Goal: Book appointment/travel/reservation

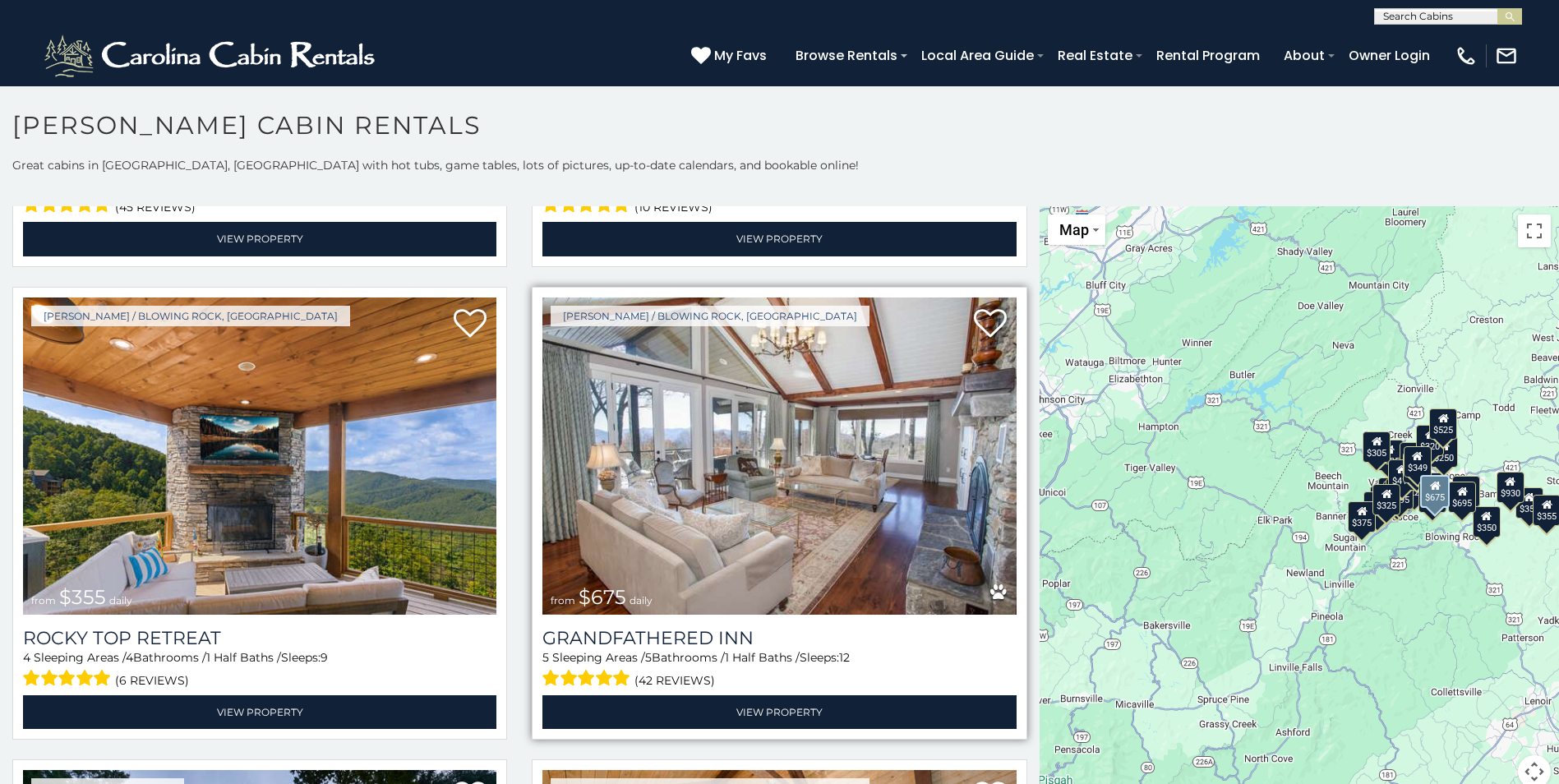
scroll to position [904, 0]
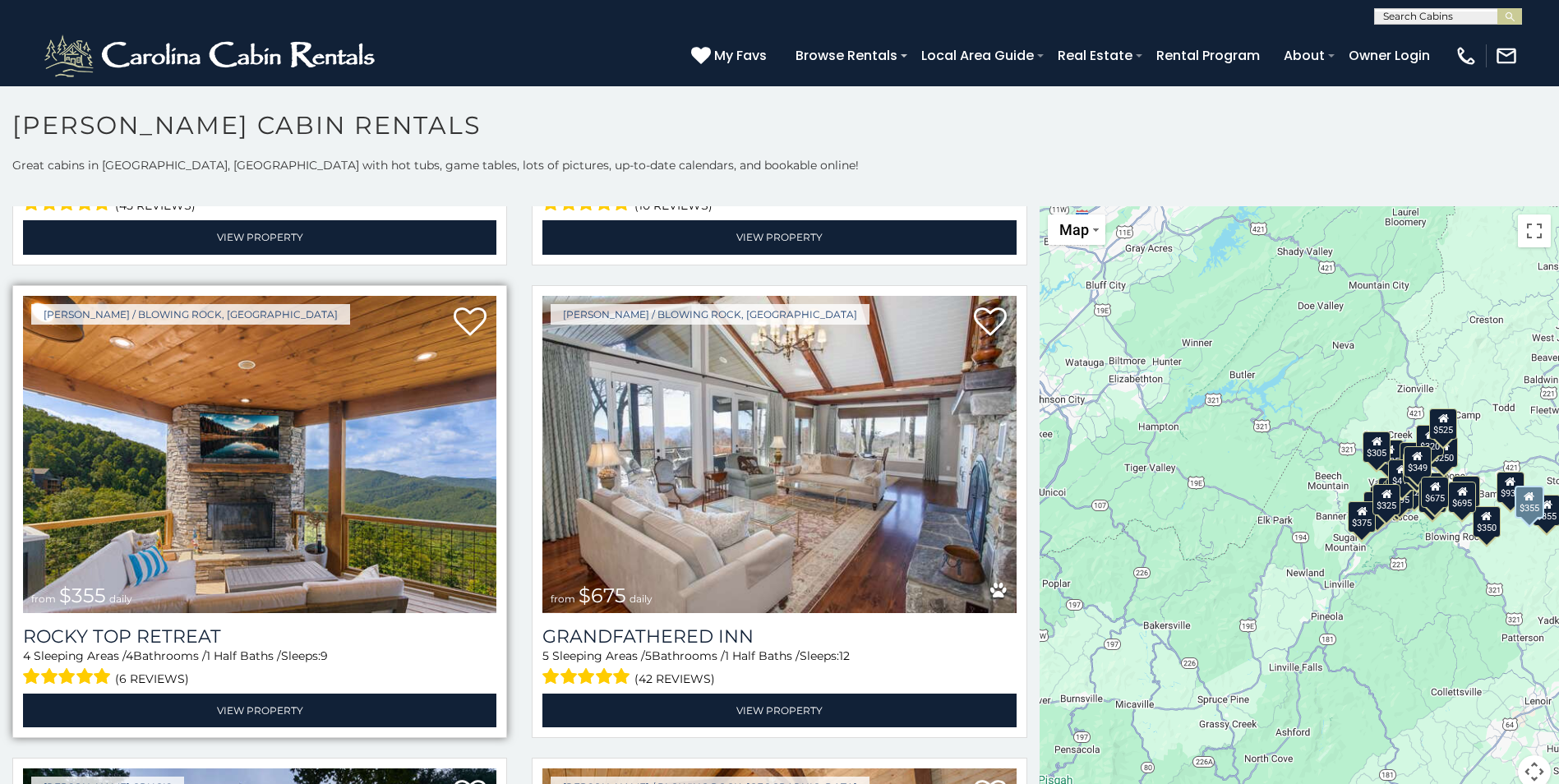
click at [370, 516] on img at bounding box center [259, 455] width 474 height 318
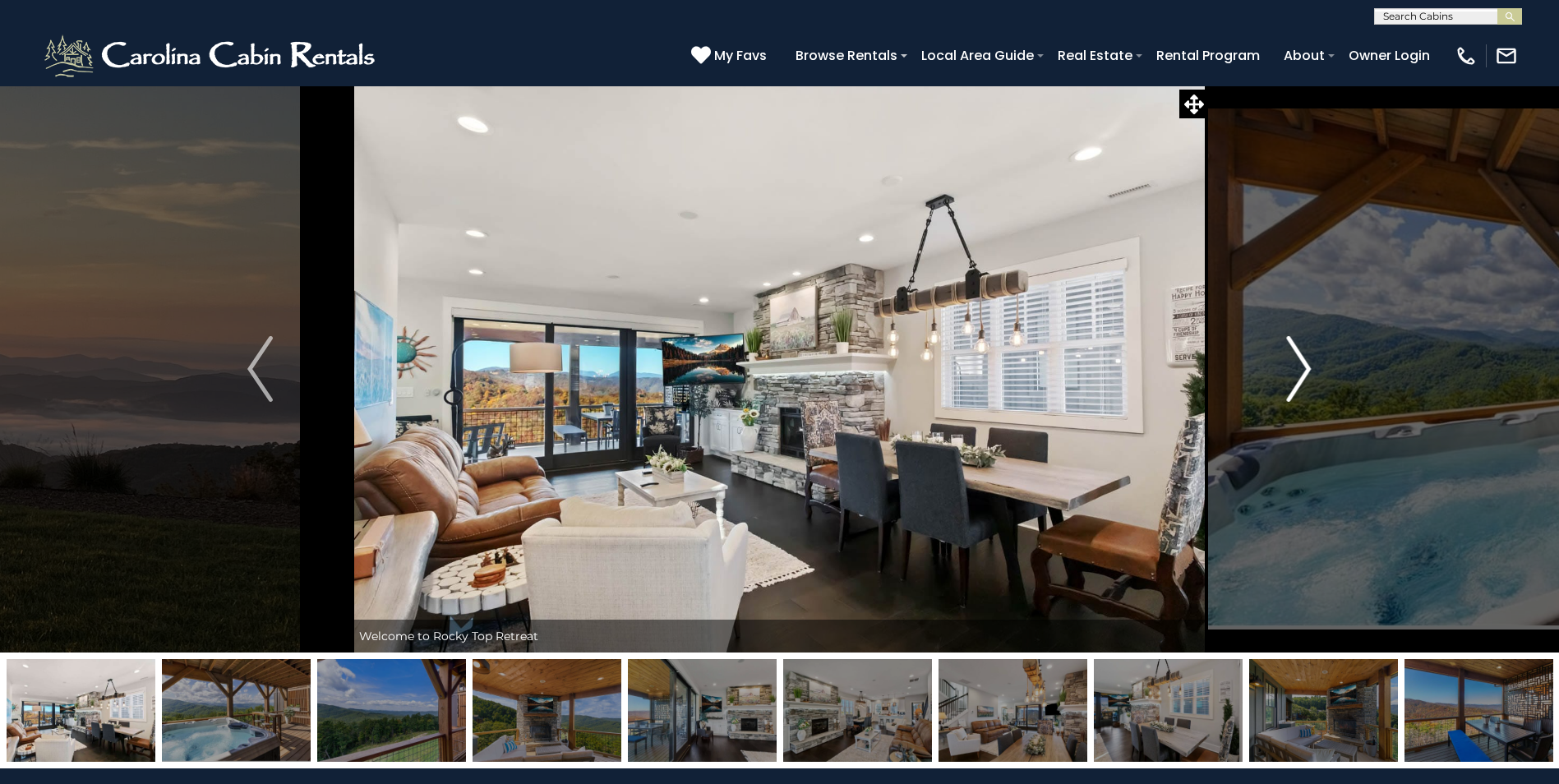
click at [1307, 363] on img "Next" at bounding box center [1298, 369] width 25 height 66
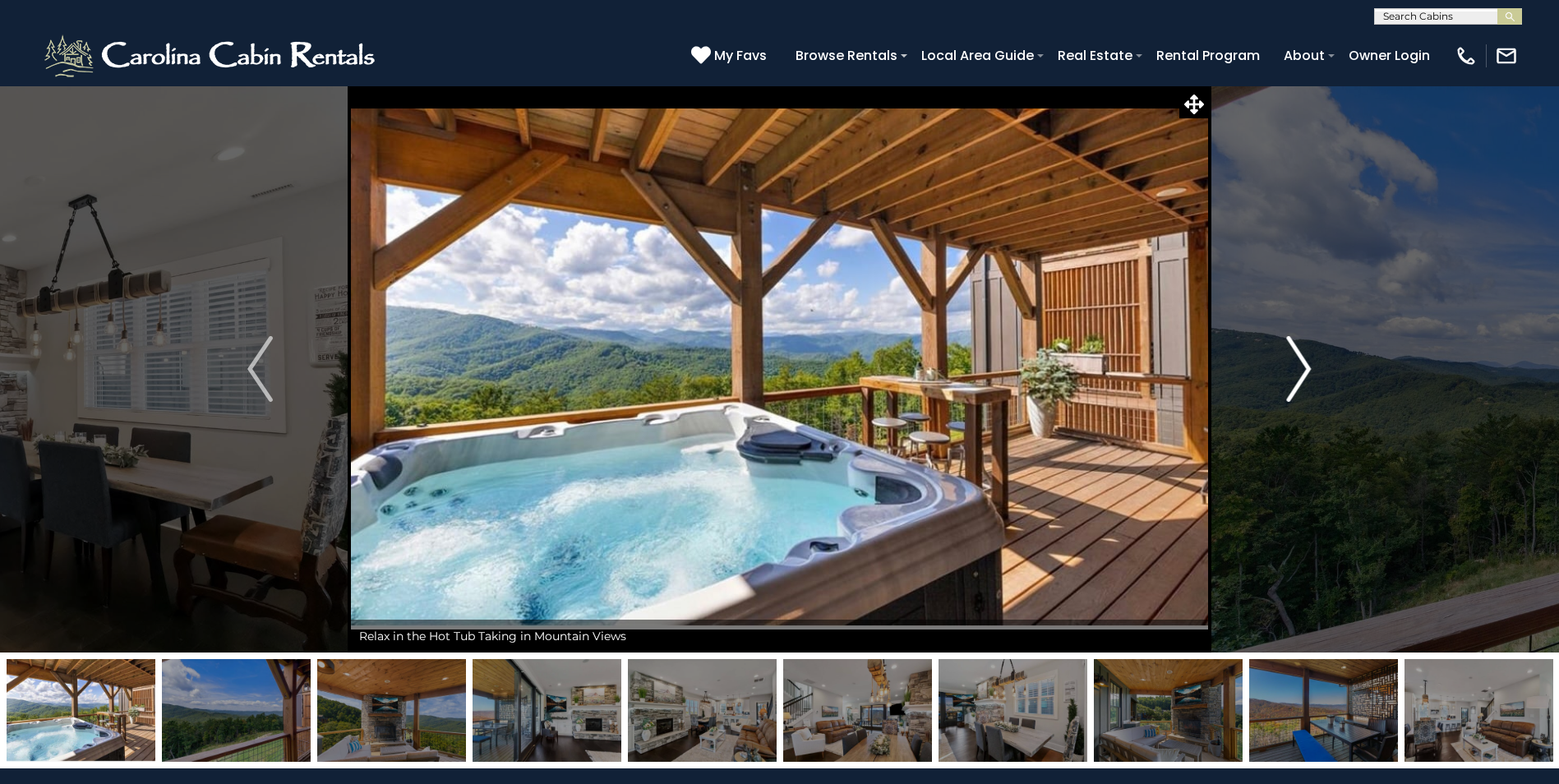
click at [1303, 362] on img "Next" at bounding box center [1298, 369] width 25 height 66
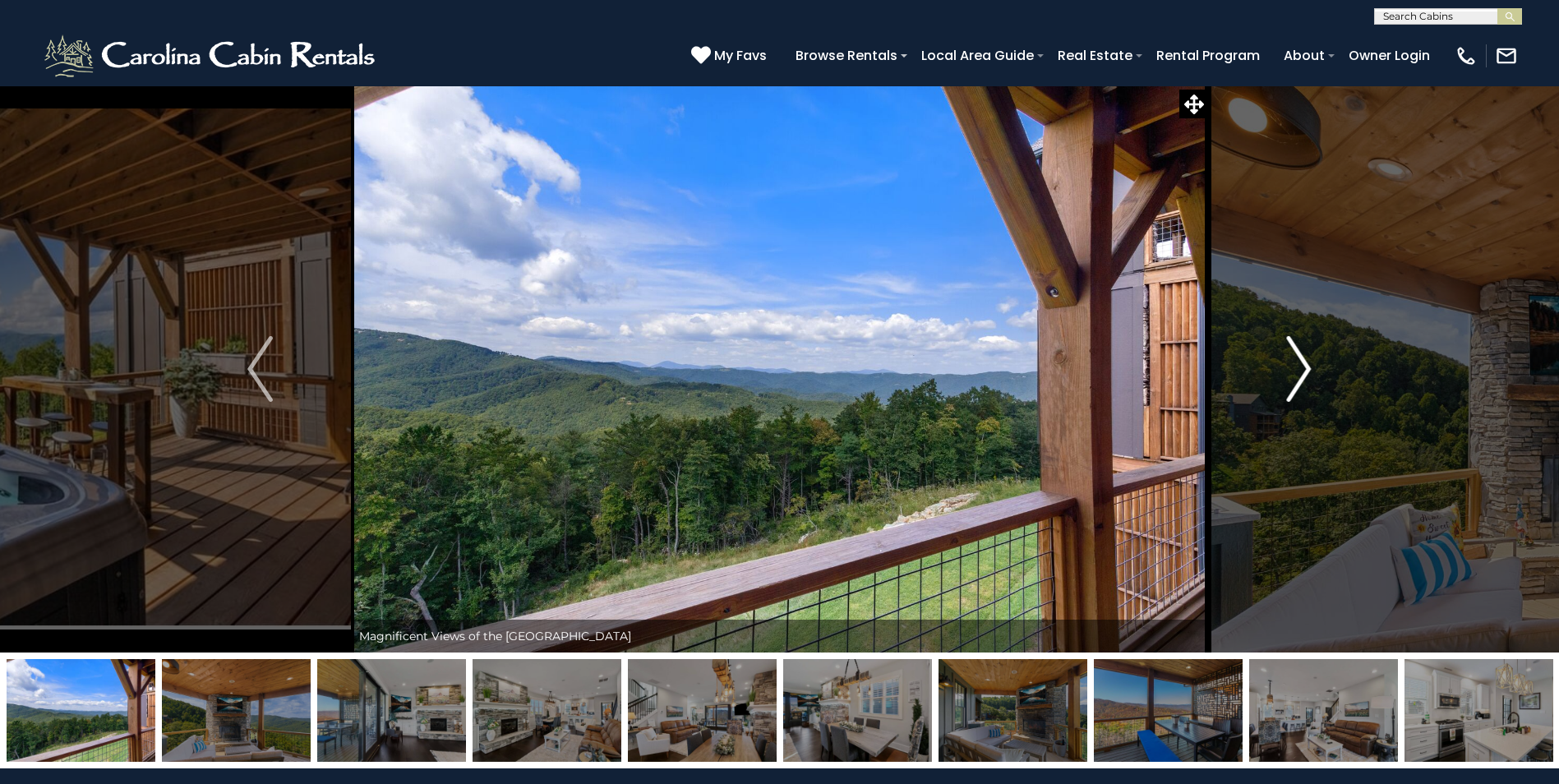
click at [1303, 362] on img "Next" at bounding box center [1298, 369] width 25 height 66
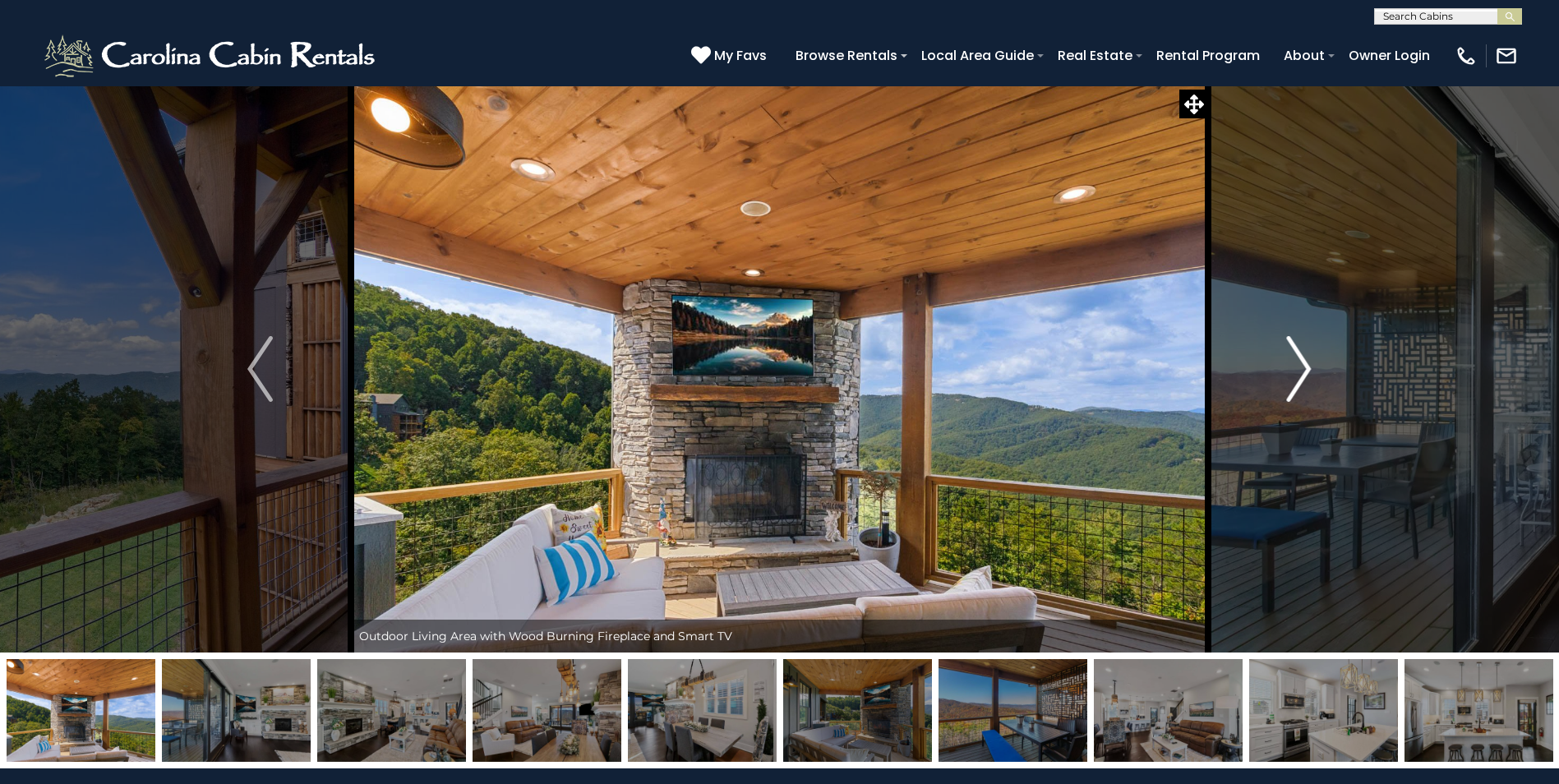
click at [1303, 362] on img "Next" at bounding box center [1298, 369] width 25 height 66
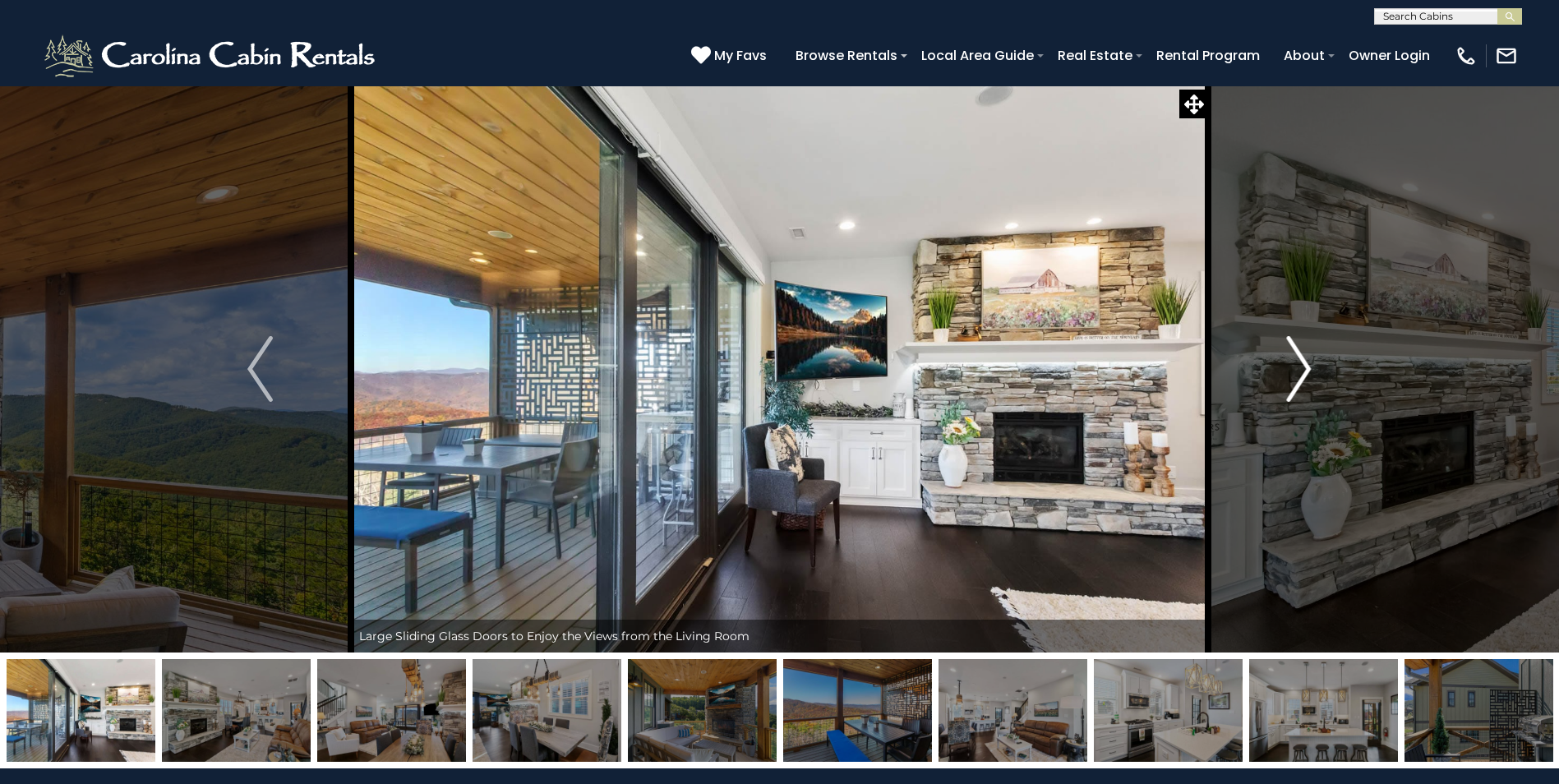
click at [1312, 369] on button "Next" at bounding box center [1299, 369] width 181 height 567
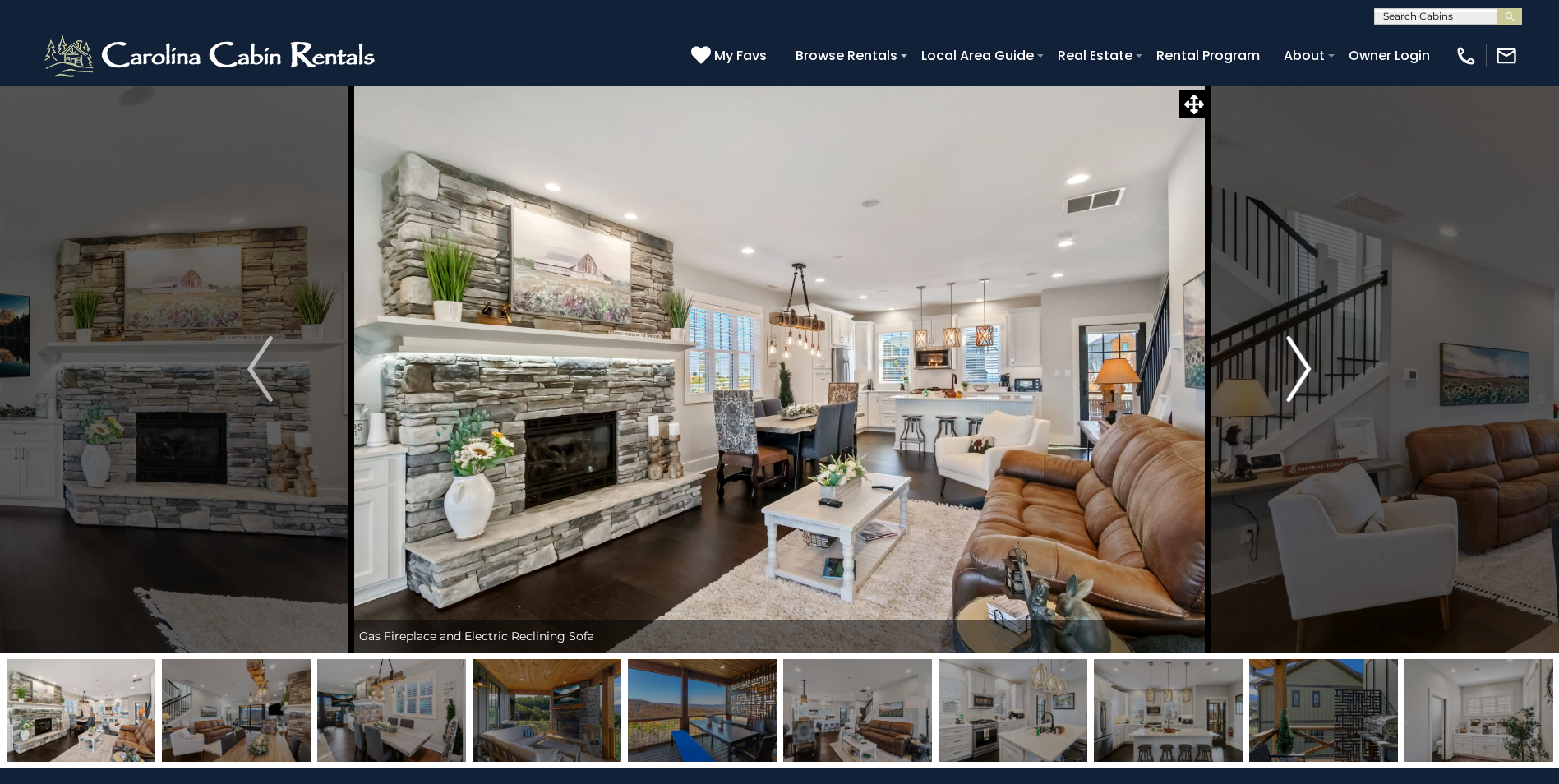
click at [1307, 364] on img "Next" at bounding box center [1298, 369] width 25 height 66
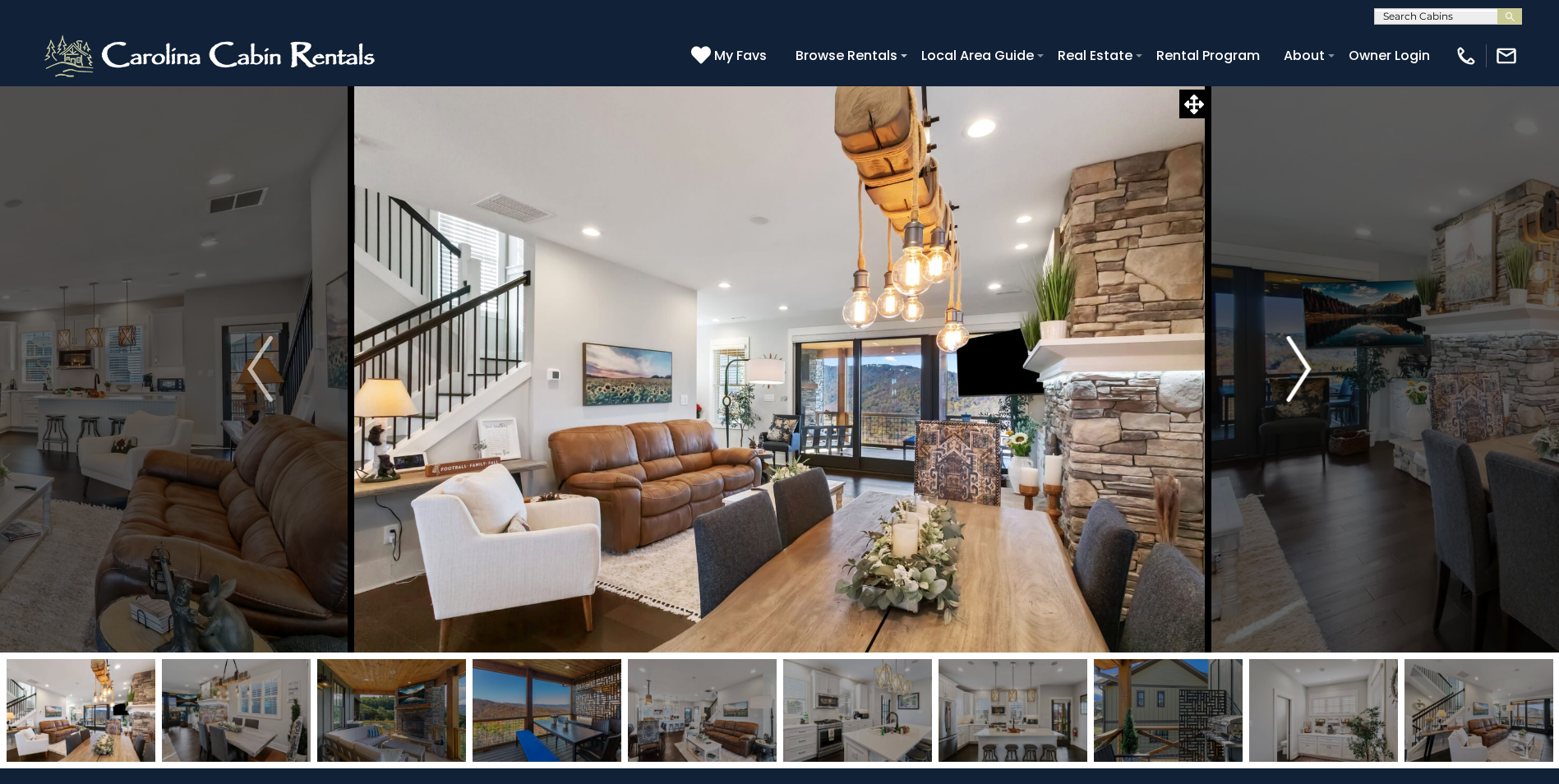
click at [1307, 367] on img "Next" at bounding box center [1298, 369] width 25 height 66
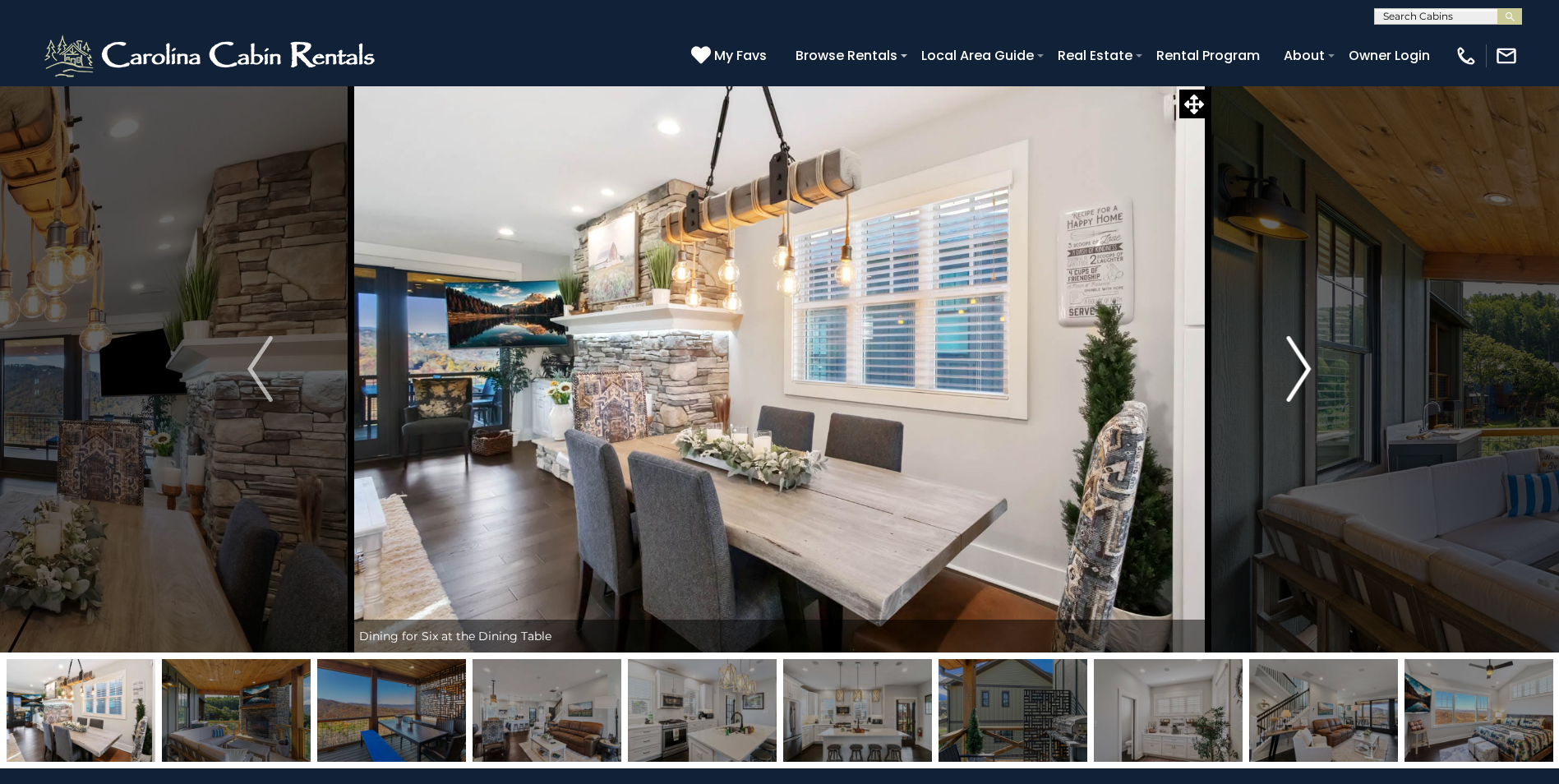
click at [1307, 366] on img "Next" at bounding box center [1298, 369] width 25 height 66
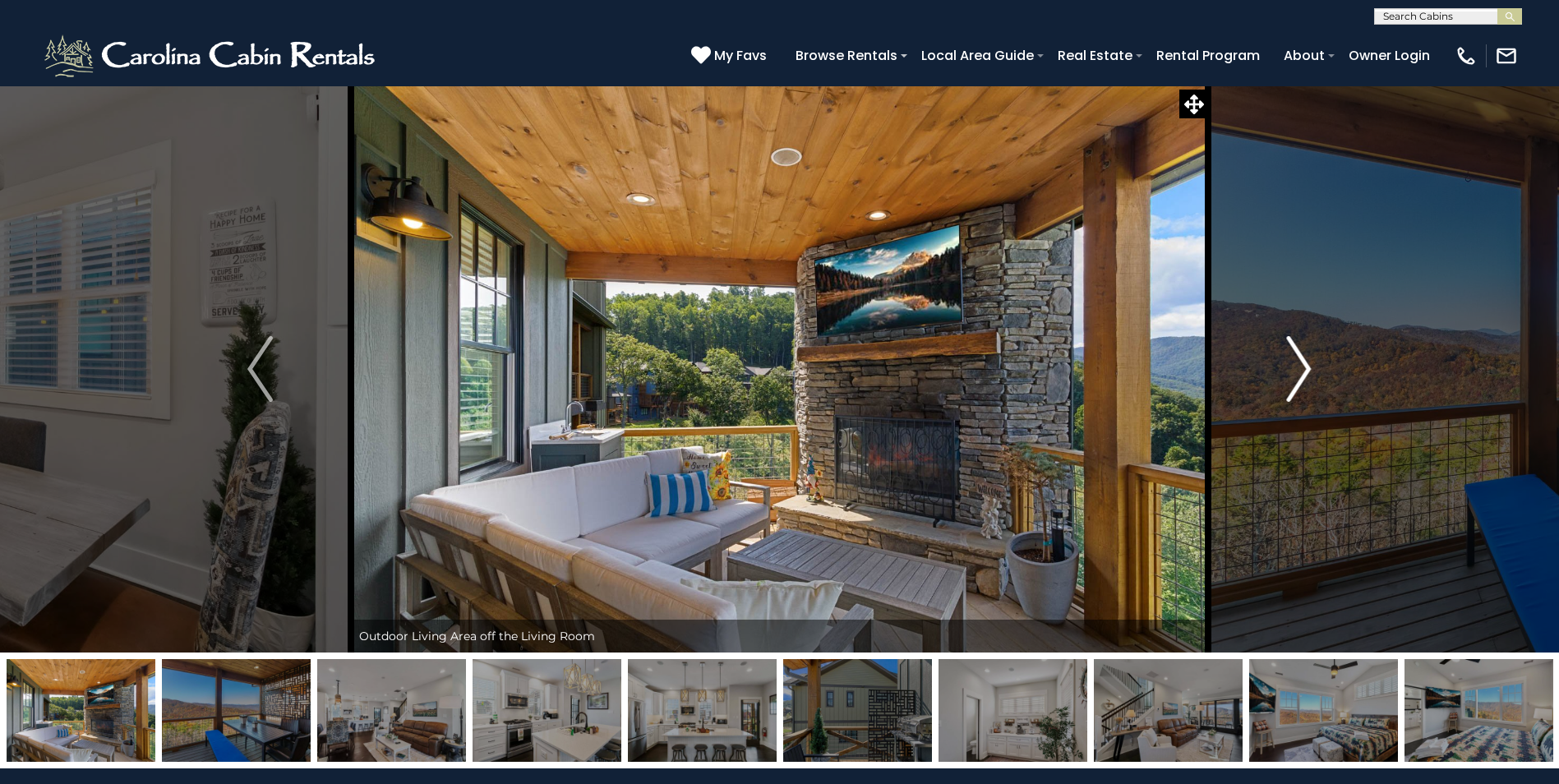
click at [1307, 366] on img "Next" at bounding box center [1298, 369] width 25 height 66
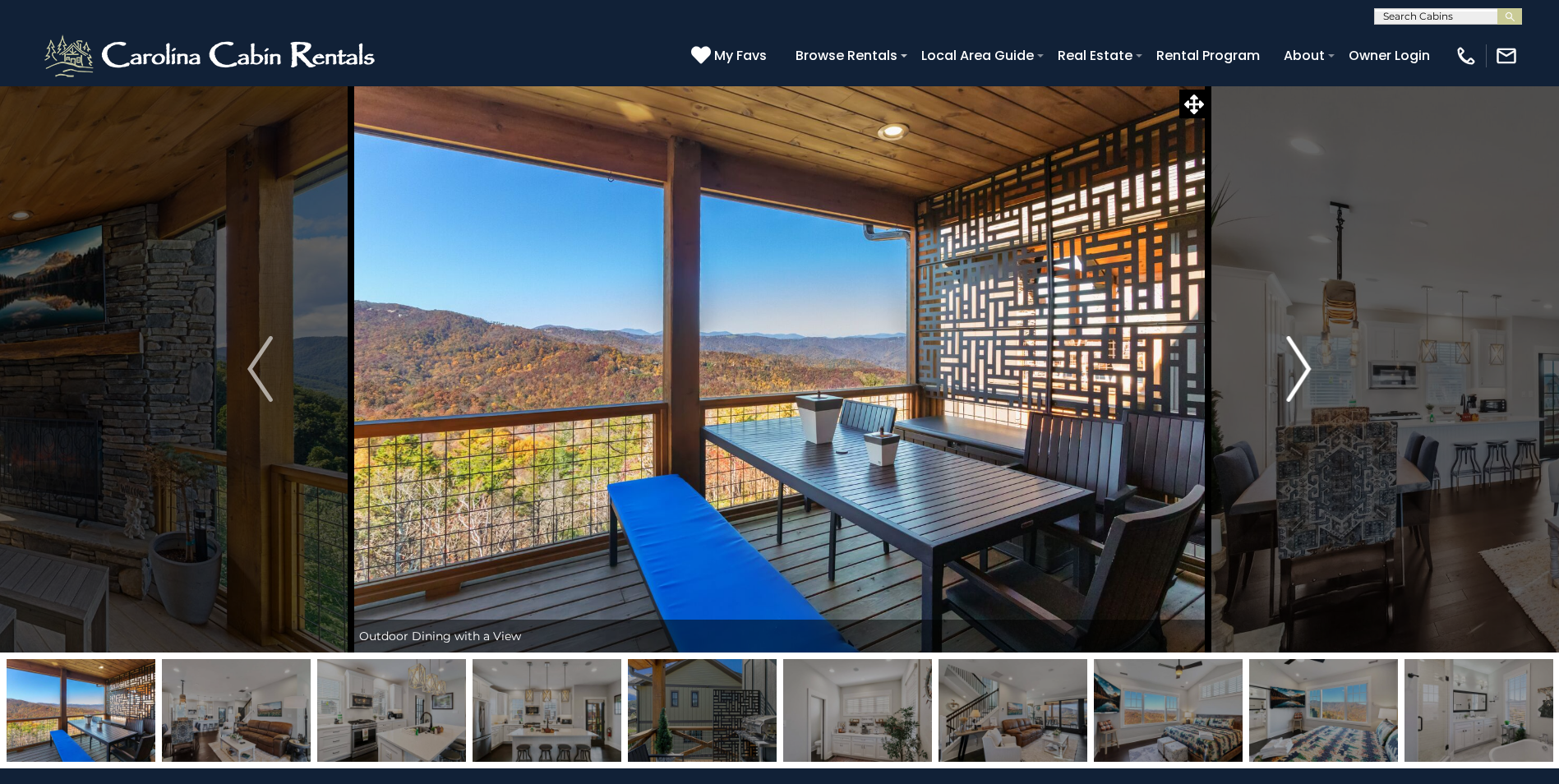
click at [1307, 366] on img "Next" at bounding box center [1298, 369] width 25 height 66
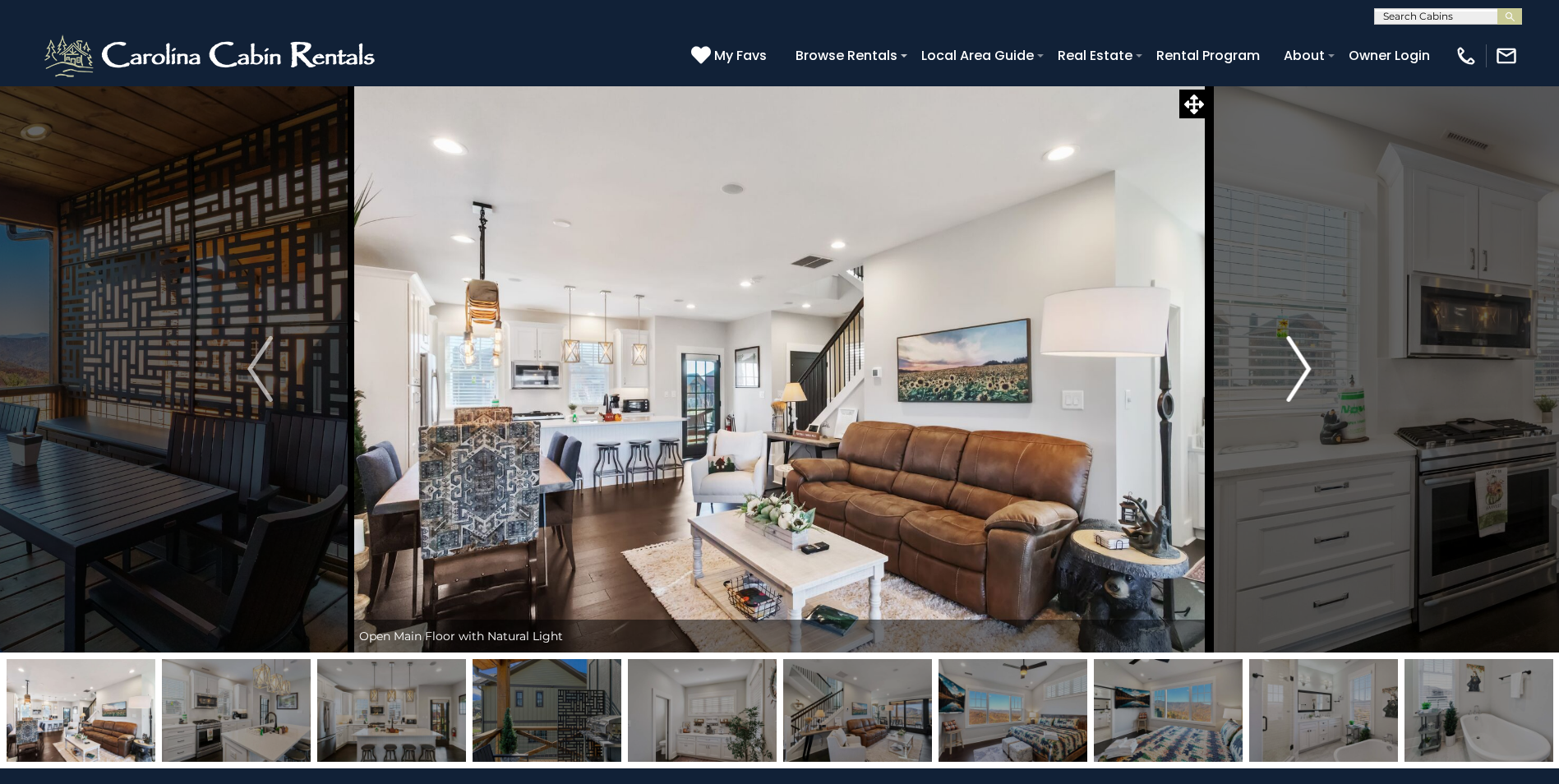
click at [1307, 366] on img "Next" at bounding box center [1298, 369] width 25 height 66
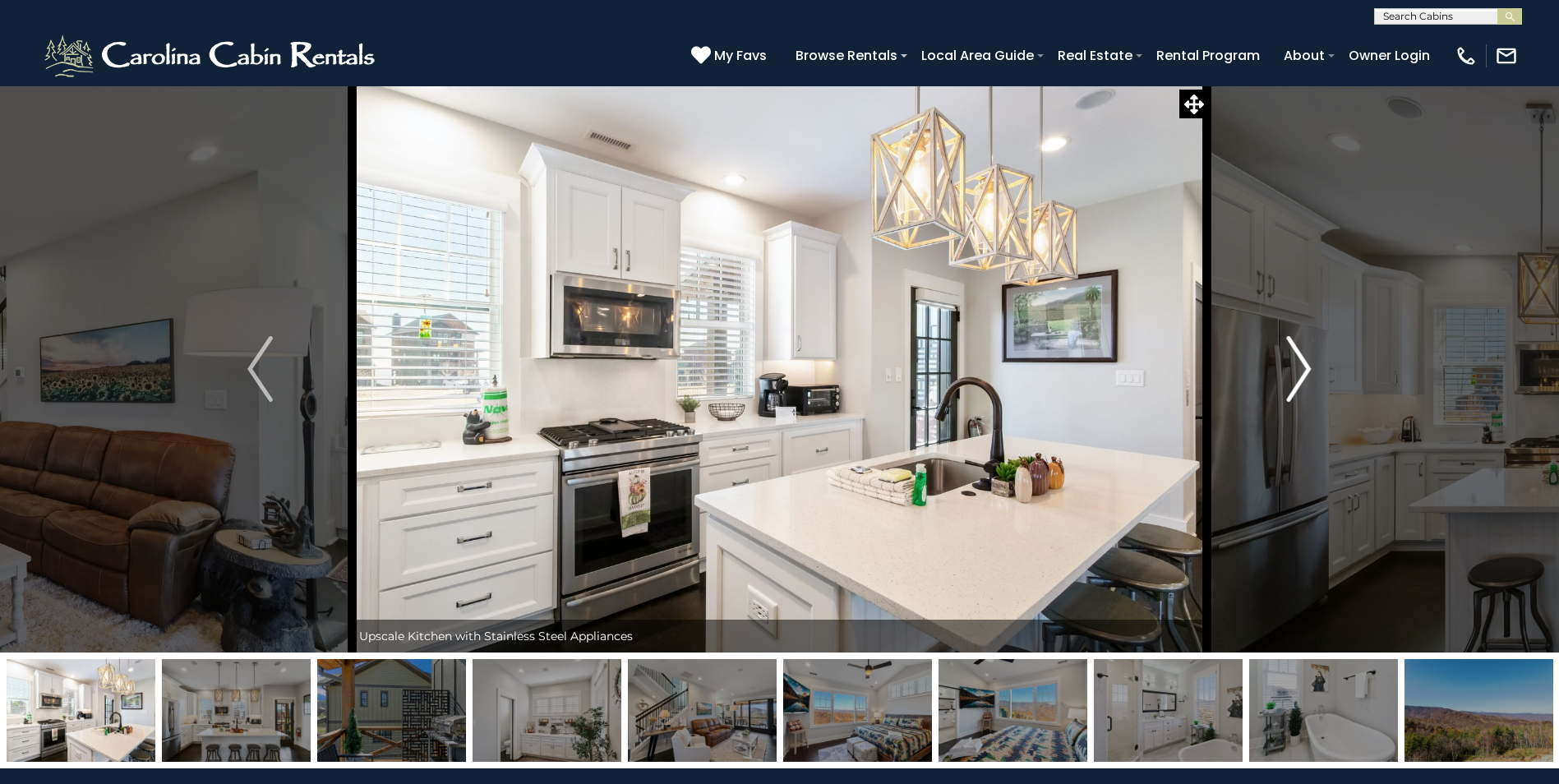
click at [1307, 366] on img "Next" at bounding box center [1298, 369] width 25 height 66
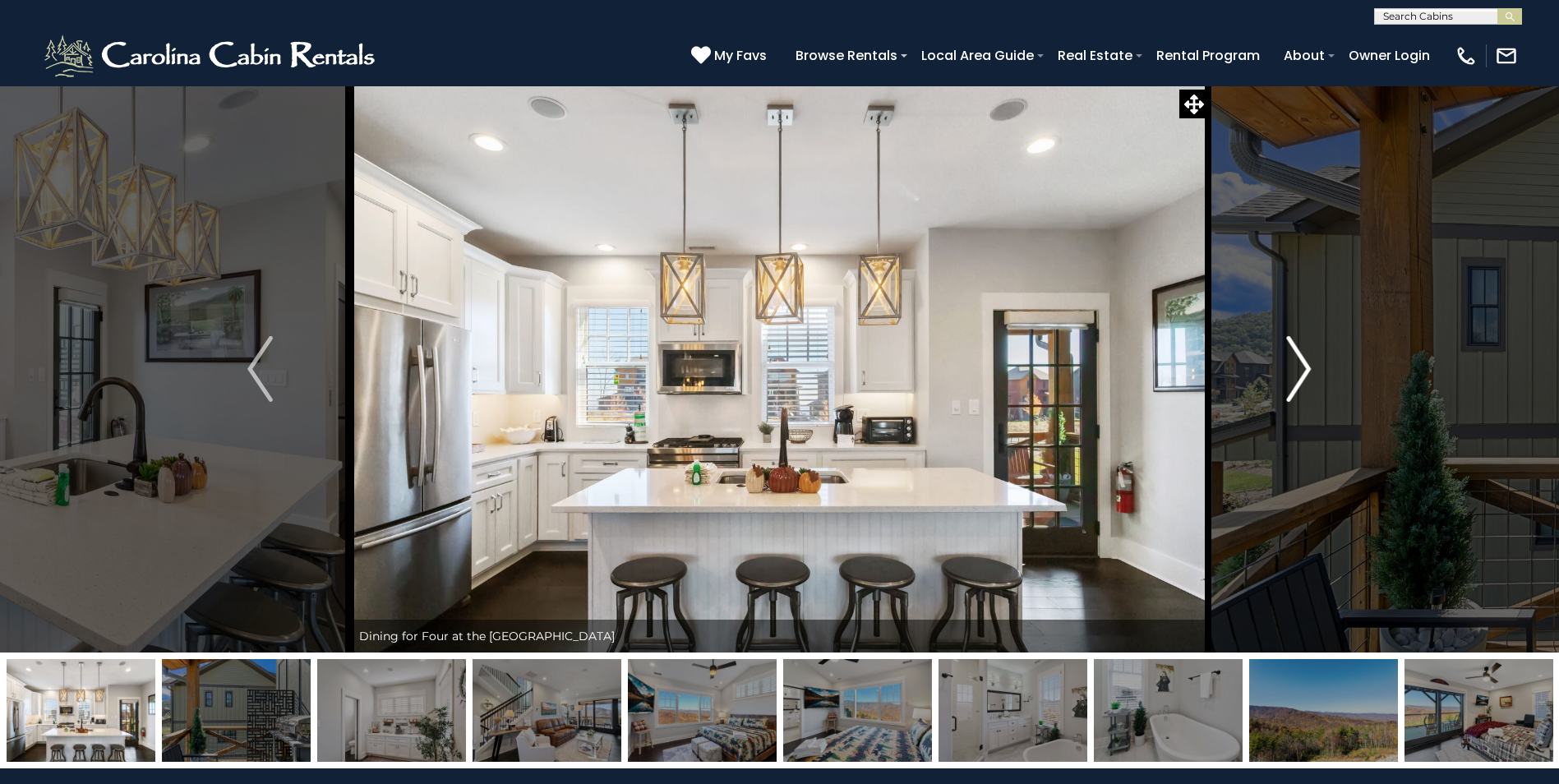
click at [1307, 366] on img "Next" at bounding box center [1298, 369] width 25 height 66
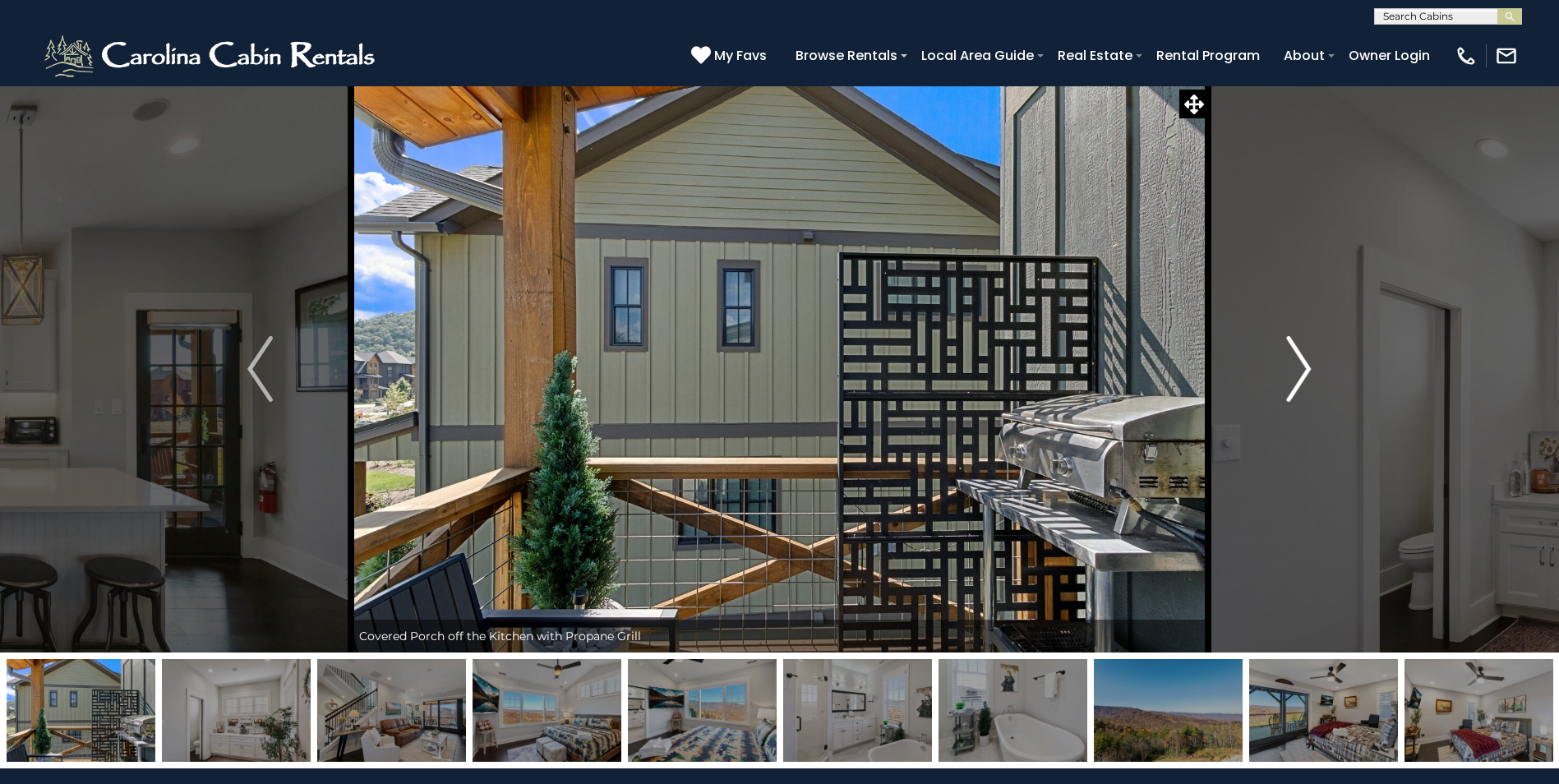
click at [1307, 366] on img "Next" at bounding box center [1298, 369] width 25 height 66
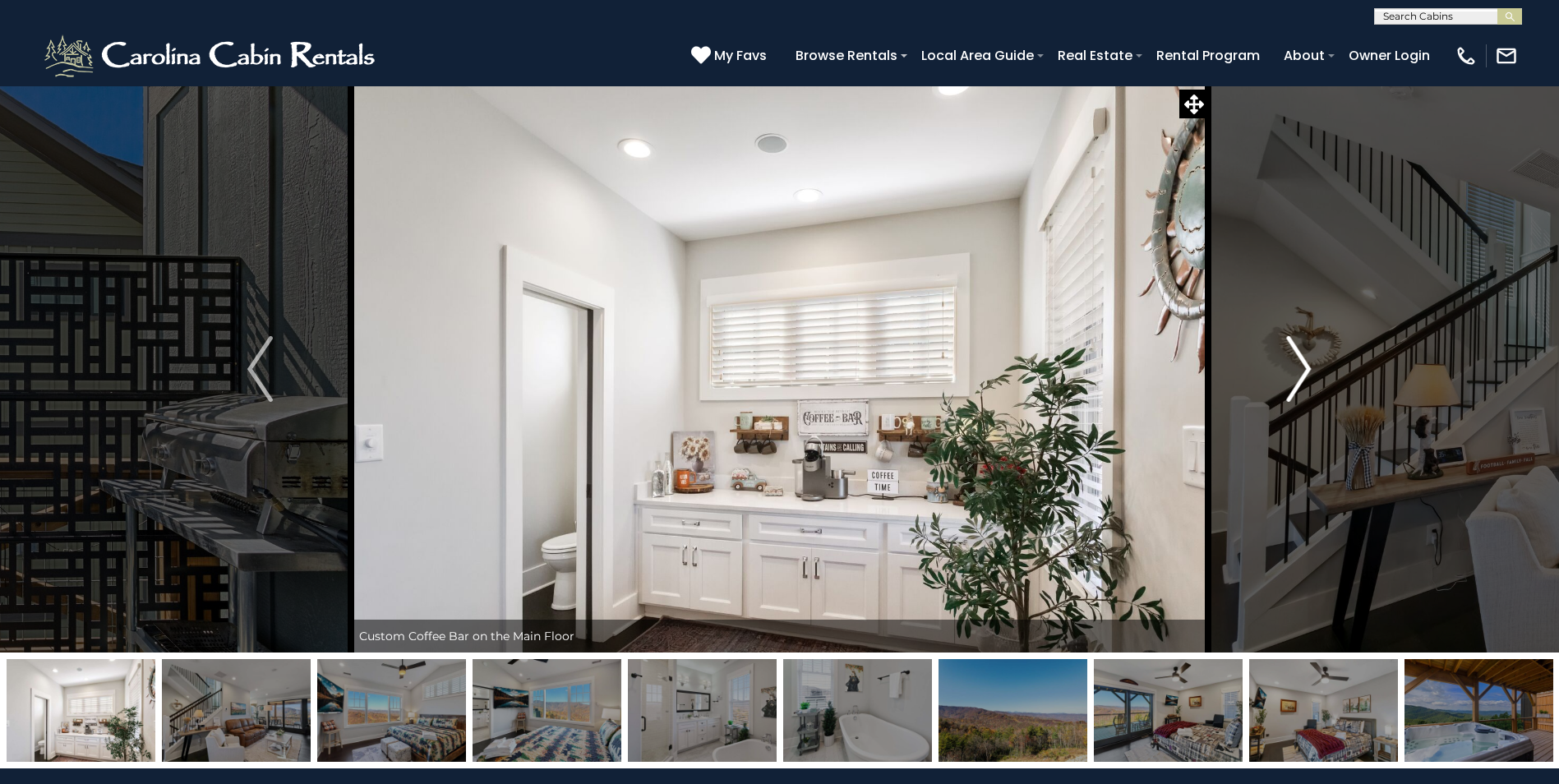
click at [1307, 366] on img "Next" at bounding box center [1298, 369] width 25 height 66
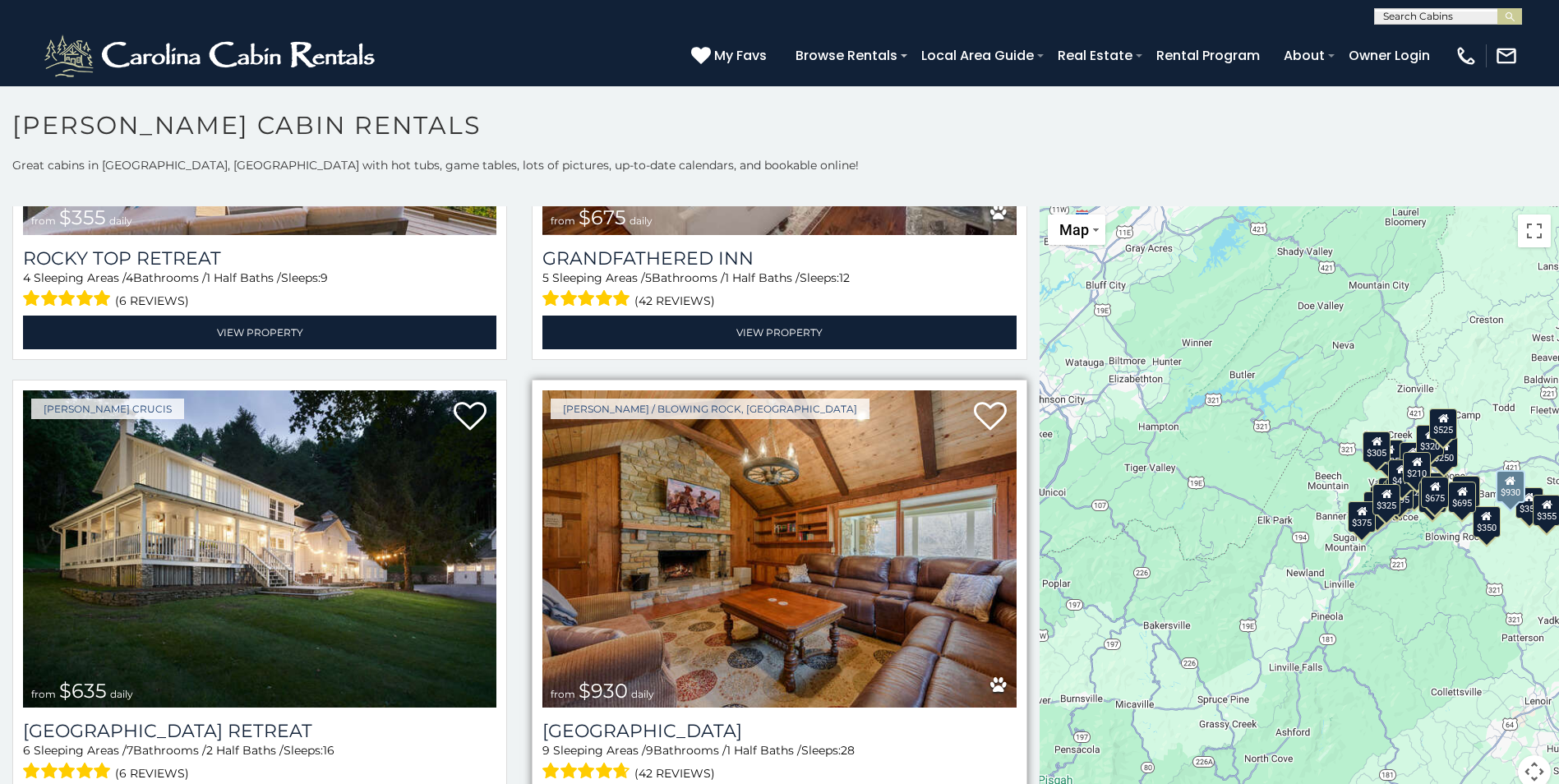
scroll to position [1315, 0]
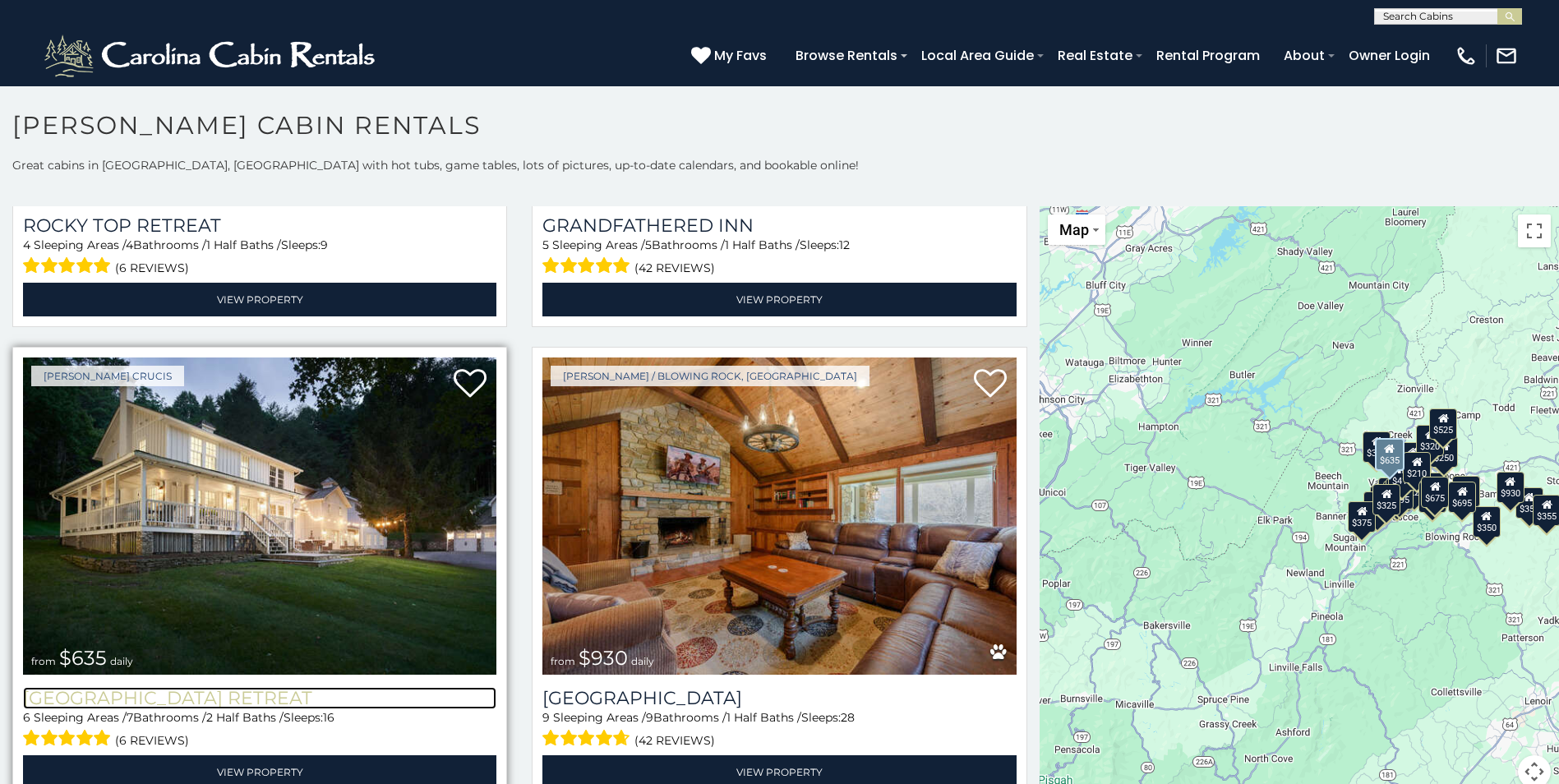
click at [173, 687] on h3 "[GEOGRAPHIC_DATA] Retreat" at bounding box center [259, 698] width 474 height 22
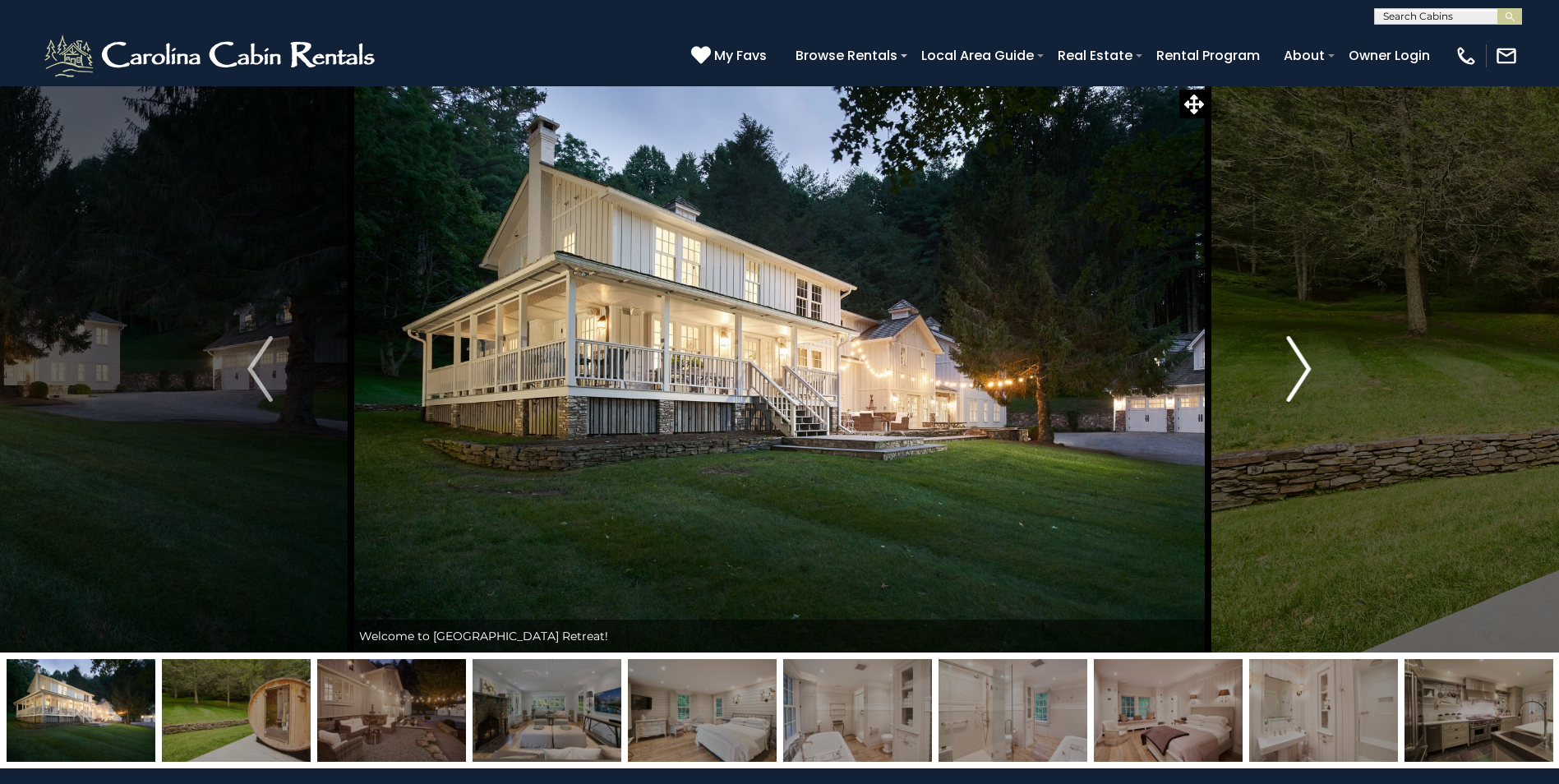
click at [1309, 364] on img "Next" at bounding box center [1298, 369] width 25 height 66
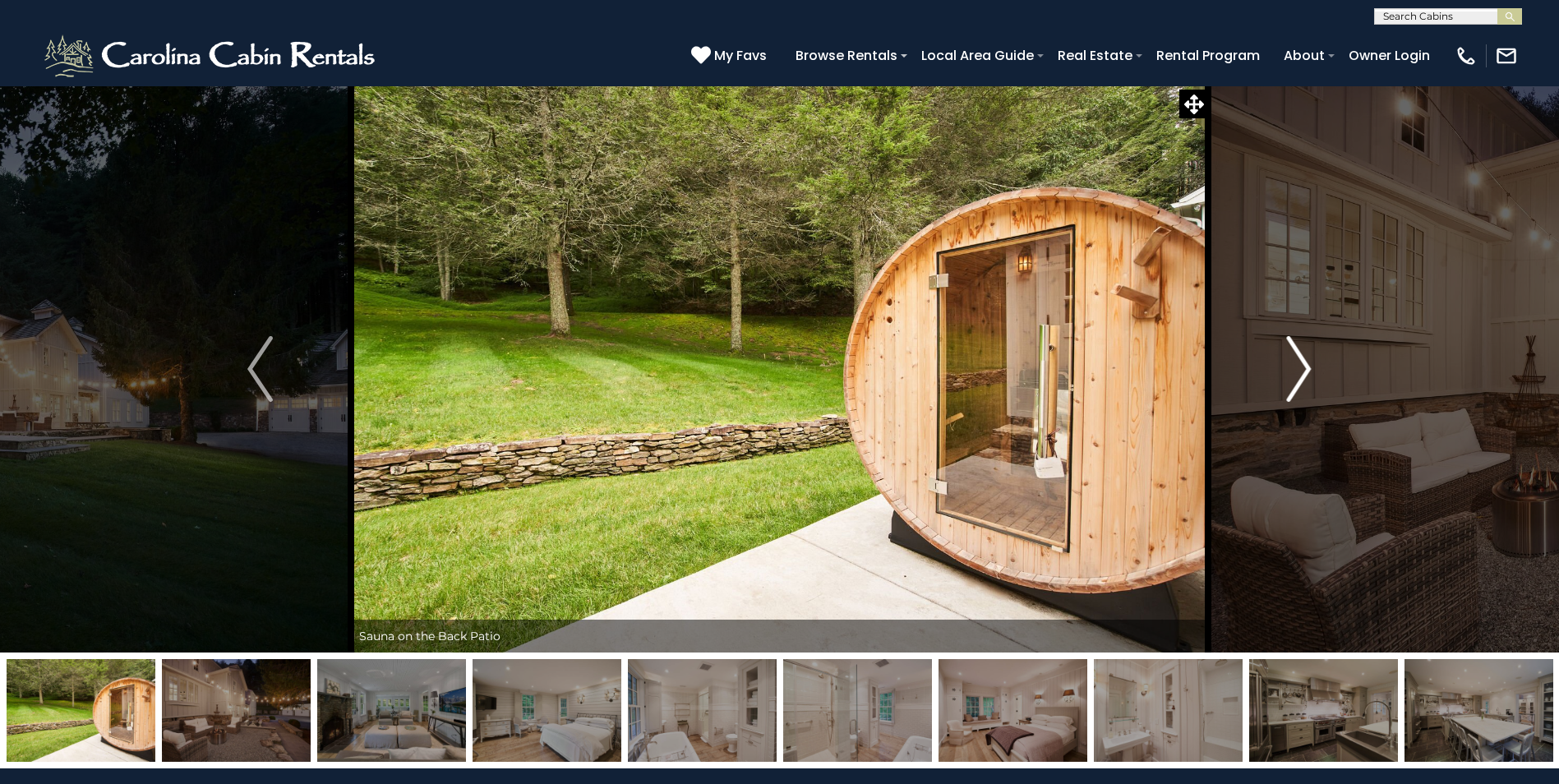
click at [1308, 367] on img "Next" at bounding box center [1298, 369] width 25 height 66
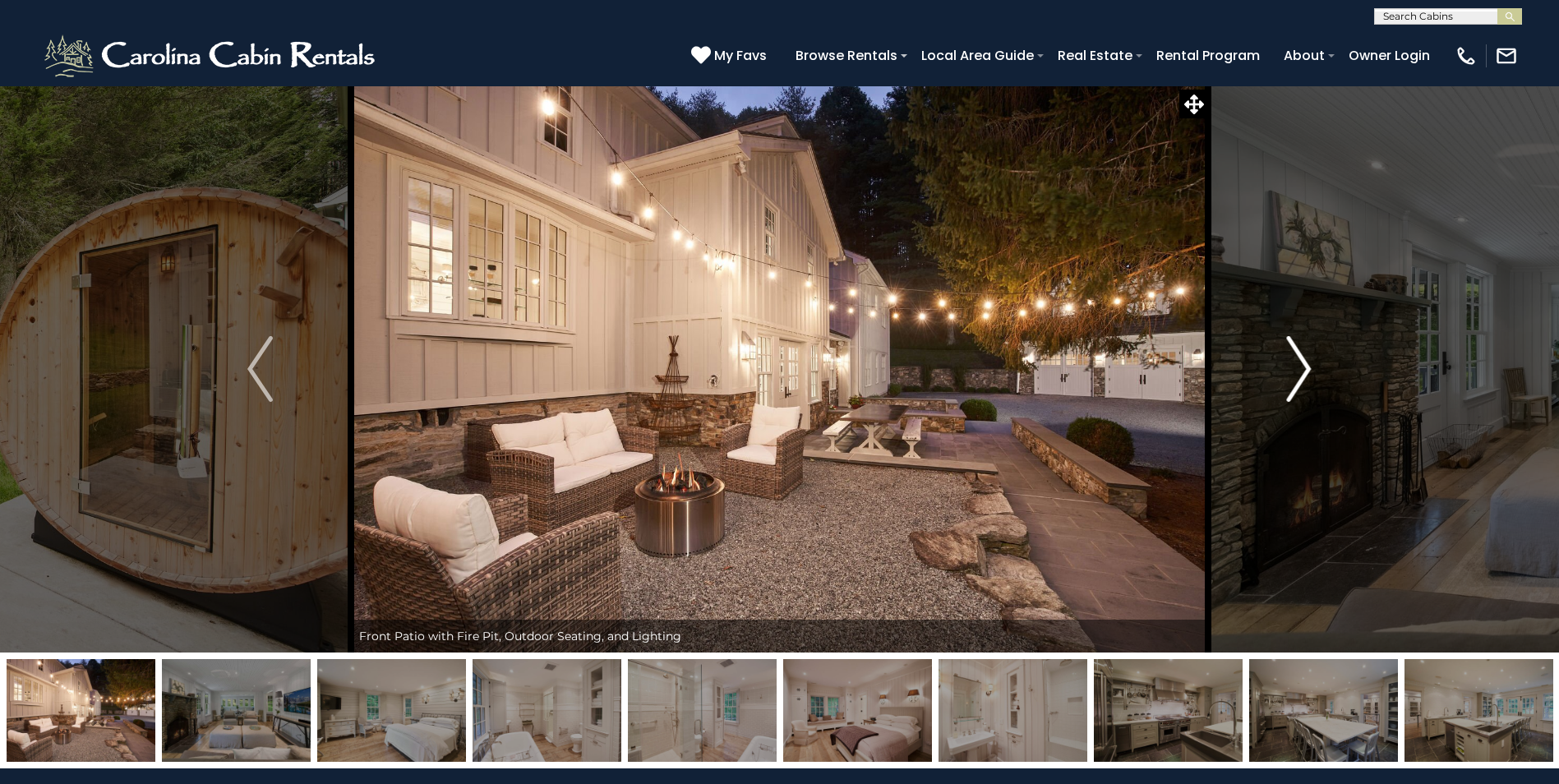
click at [1307, 365] on img "Next" at bounding box center [1298, 369] width 25 height 66
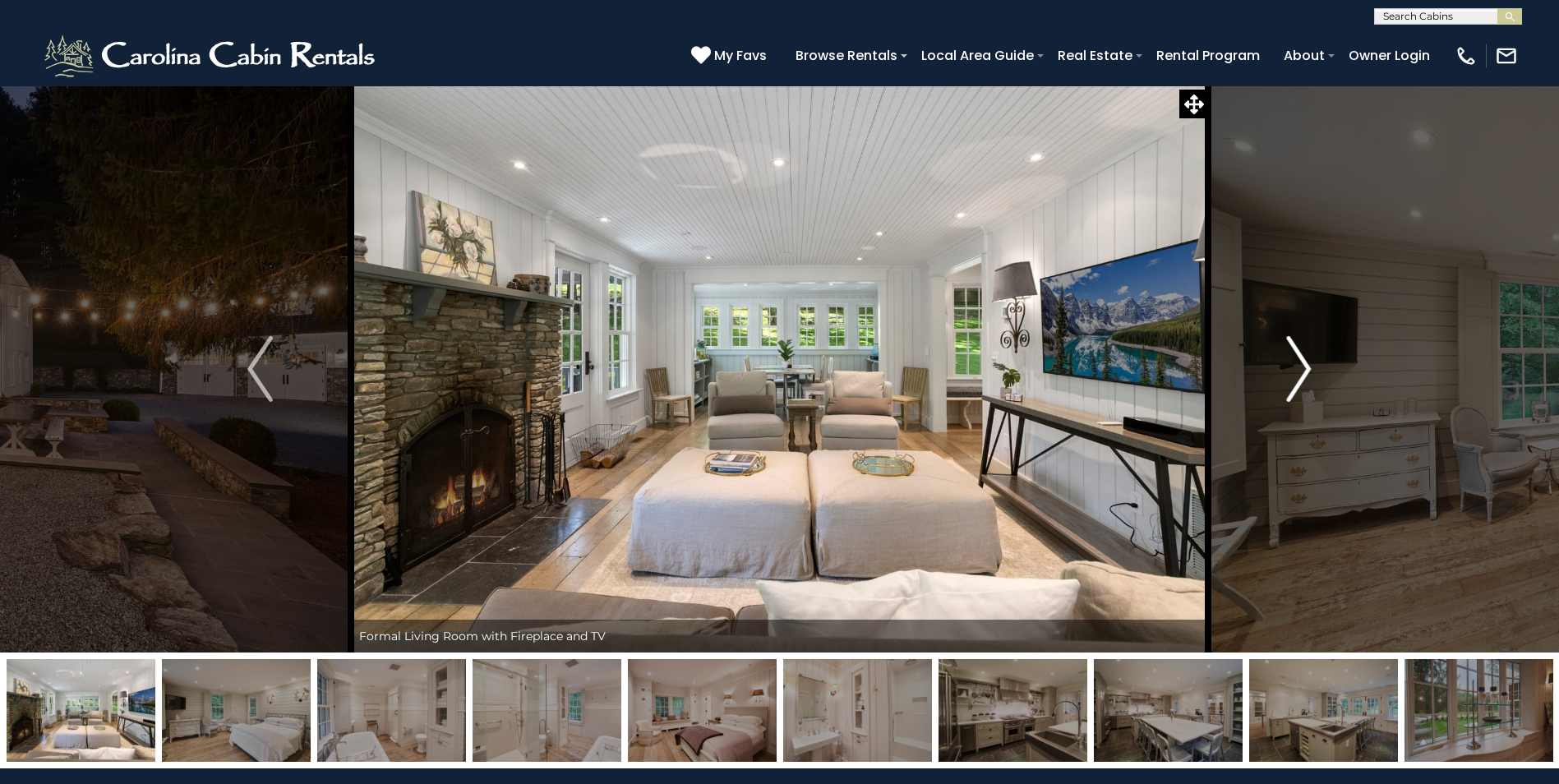
click at [1305, 363] on img "Next" at bounding box center [1298, 369] width 25 height 66
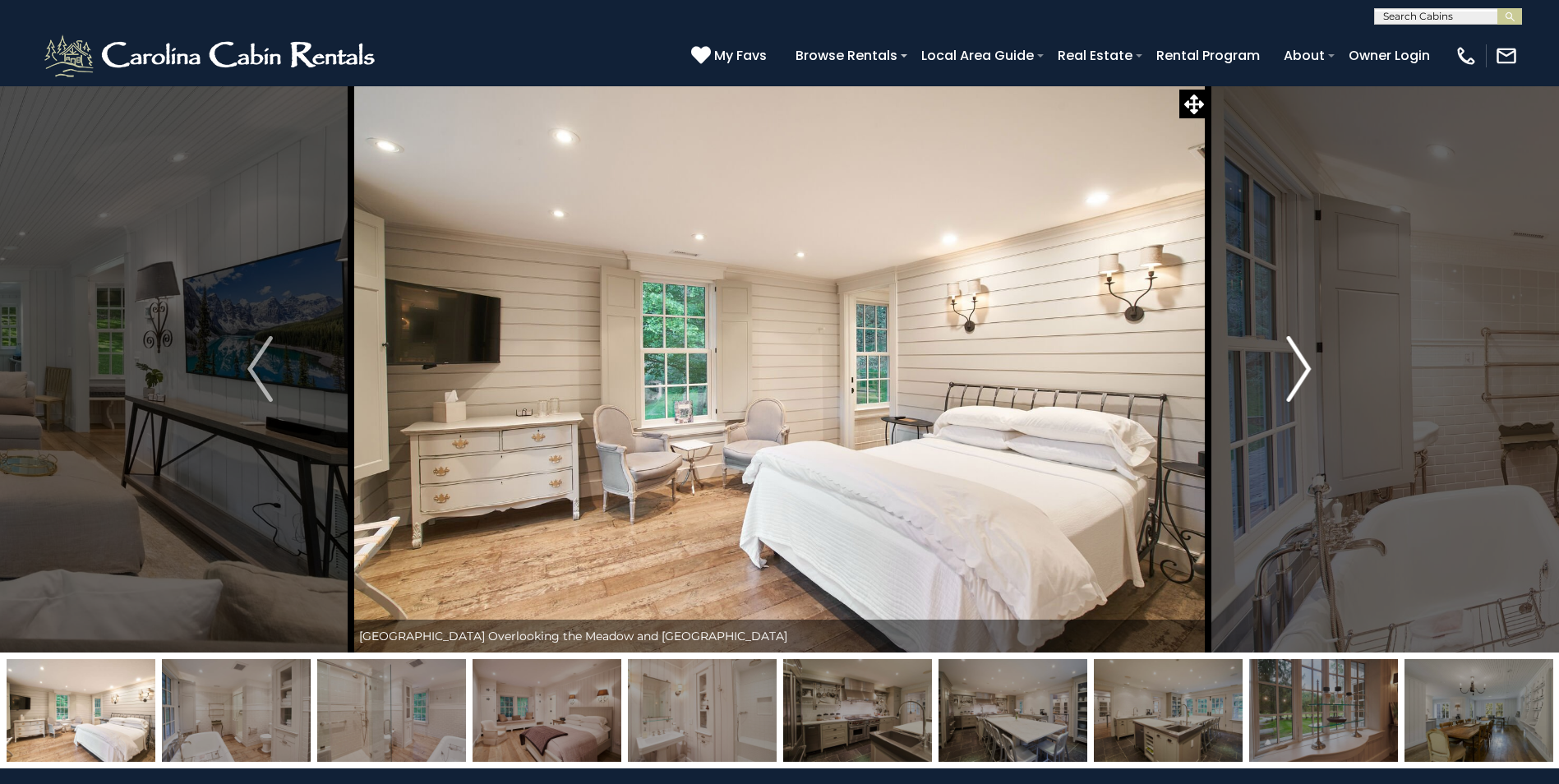
click at [1305, 363] on img "Next" at bounding box center [1298, 369] width 25 height 66
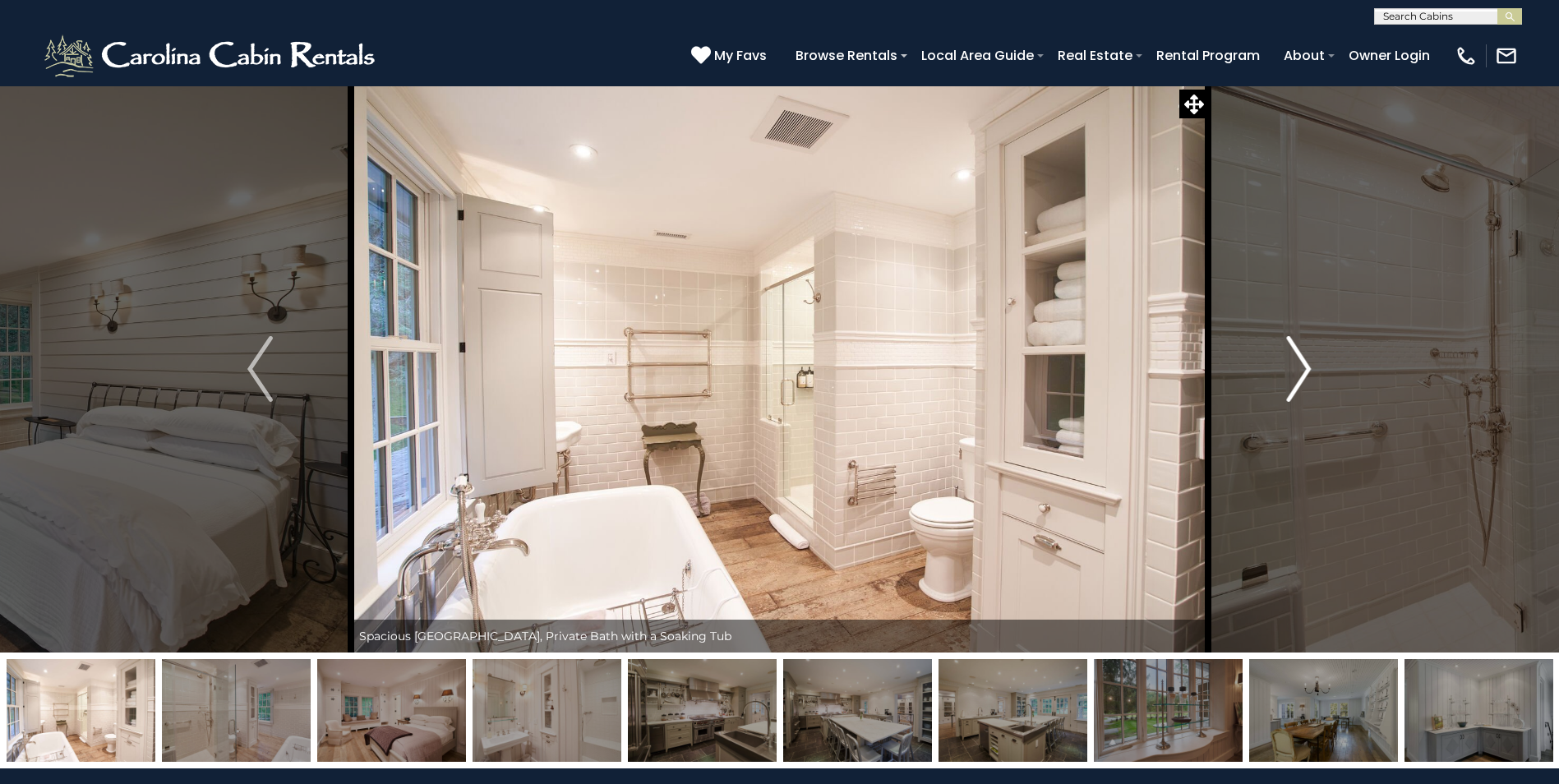
click at [1301, 361] on img "Next" at bounding box center [1298, 369] width 25 height 66
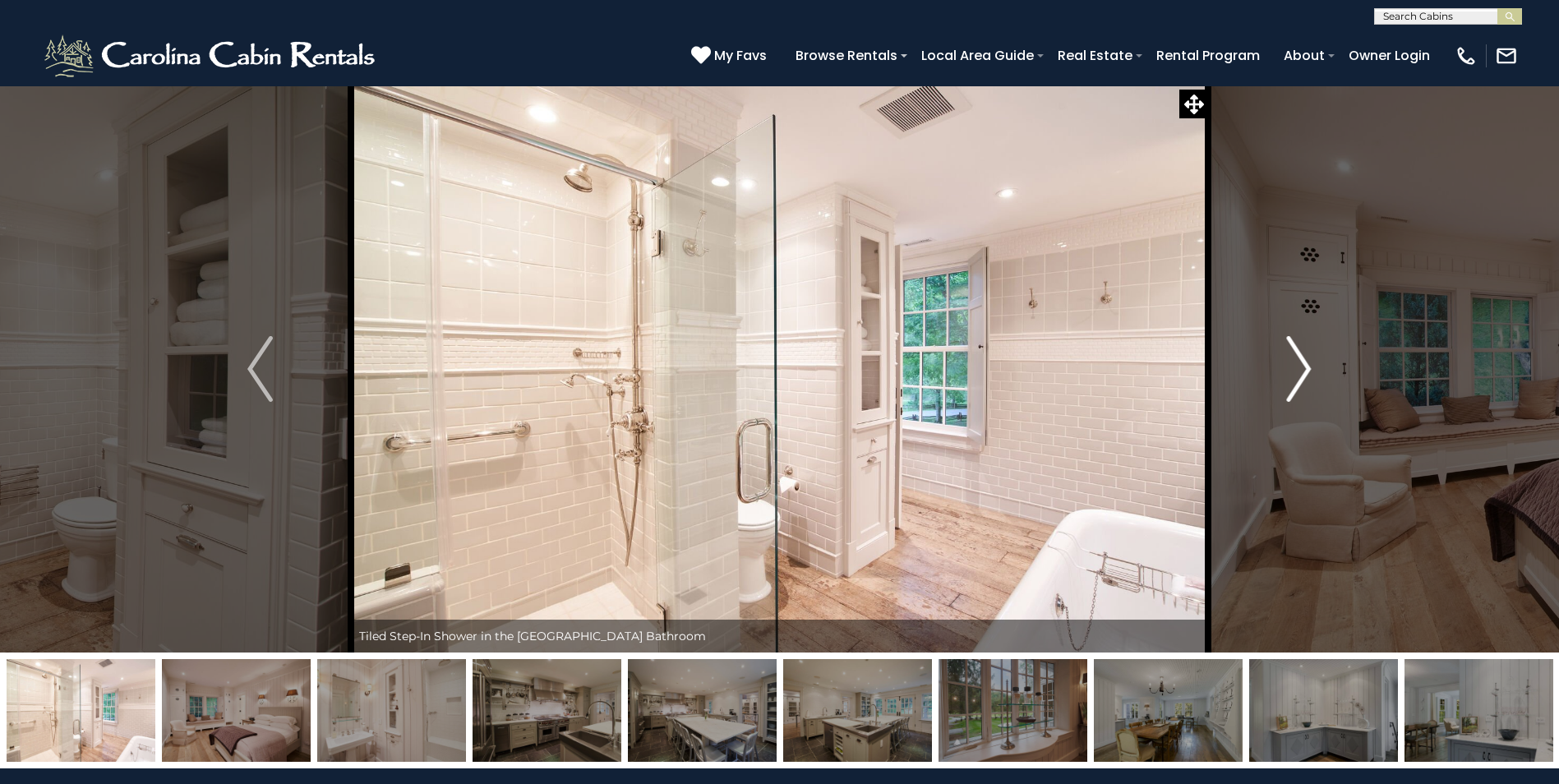
click at [1299, 360] on img "Next" at bounding box center [1298, 369] width 25 height 66
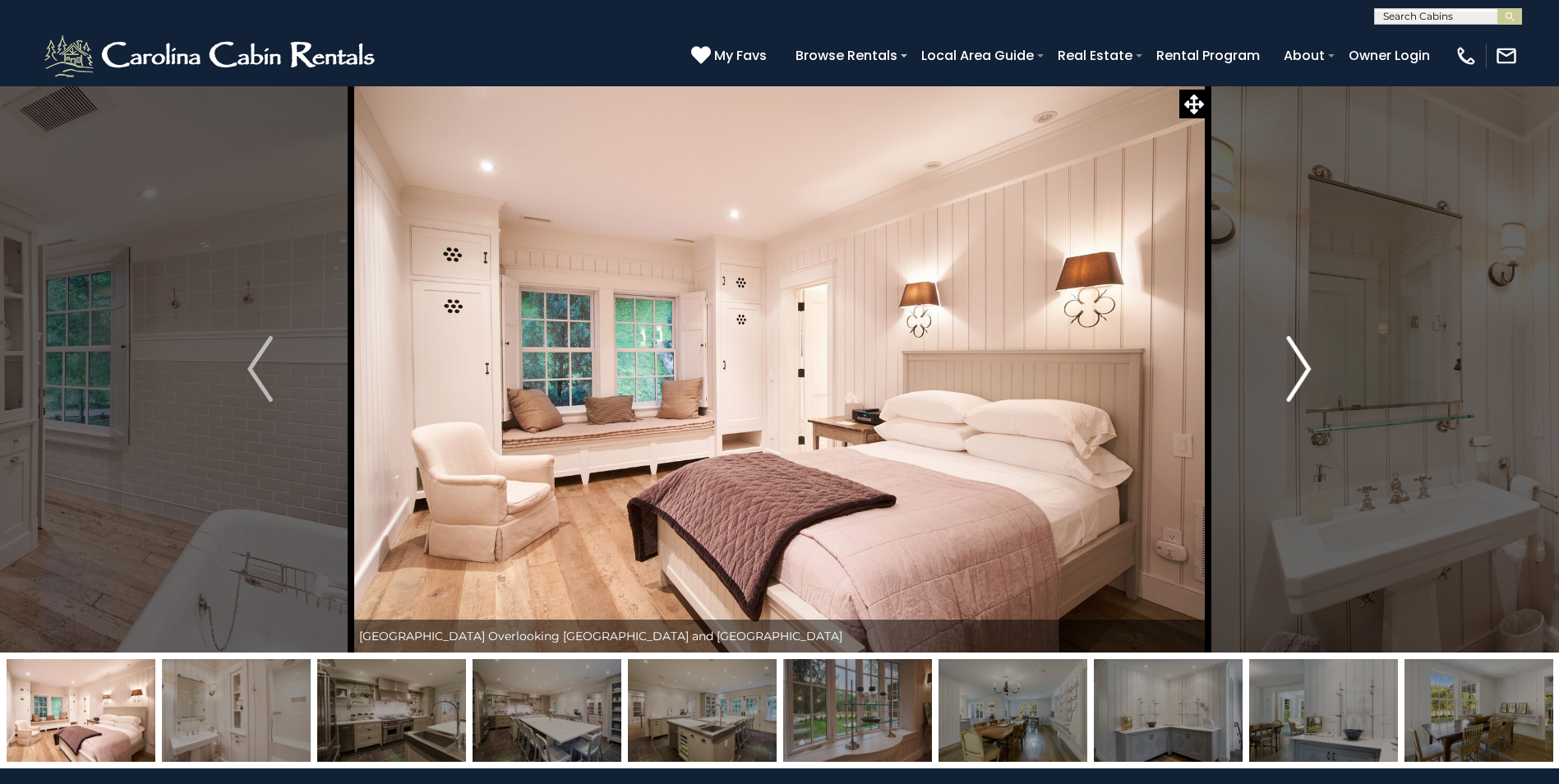
click at [1307, 363] on img "Next" at bounding box center [1298, 369] width 25 height 66
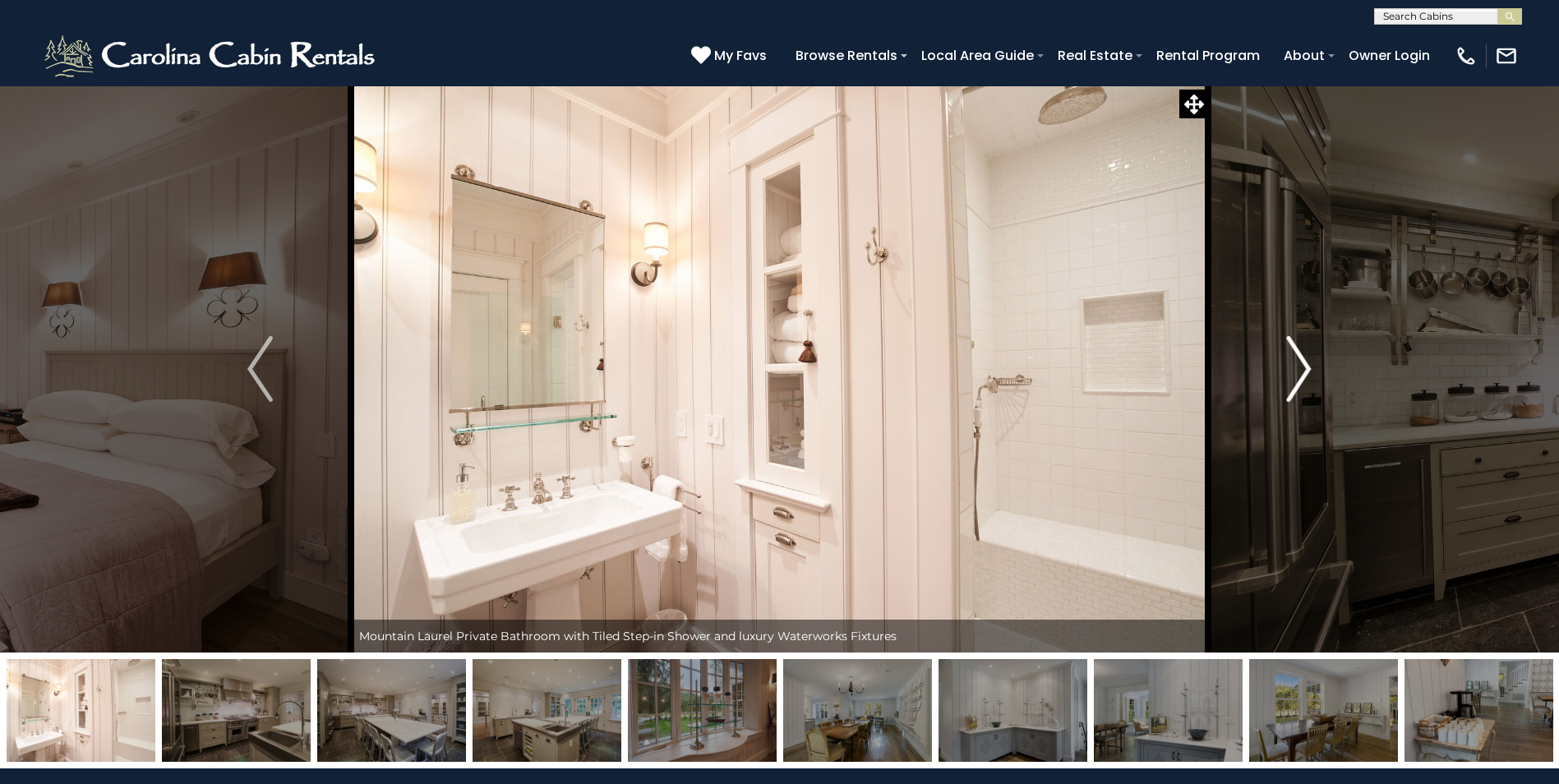
click at [1309, 369] on img "Next" at bounding box center [1298, 369] width 25 height 66
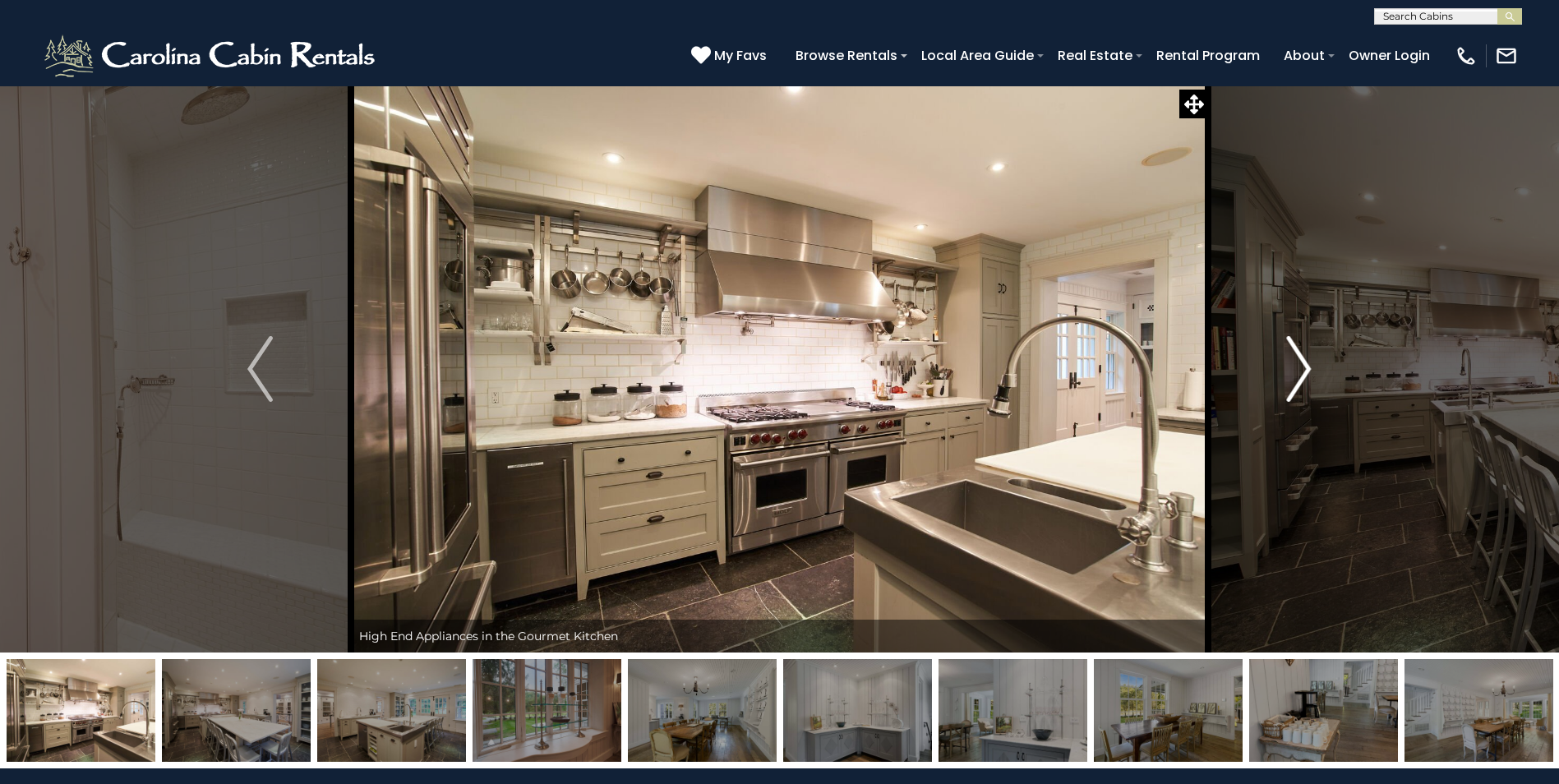
click at [1309, 370] on img "Next" at bounding box center [1298, 369] width 25 height 66
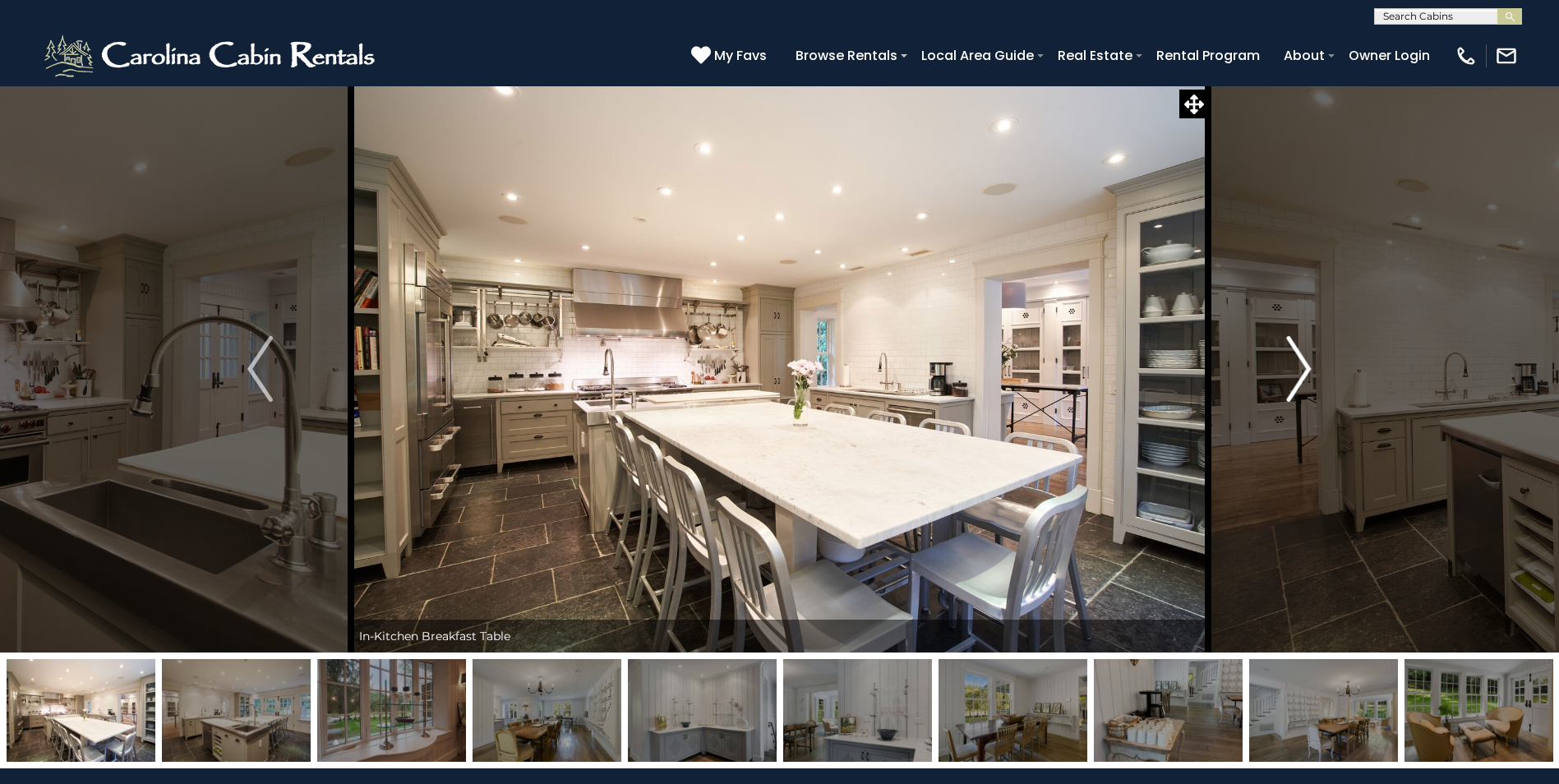
click at [1306, 368] on img "Next" at bounding box center [1298, 369] width 25 height 66
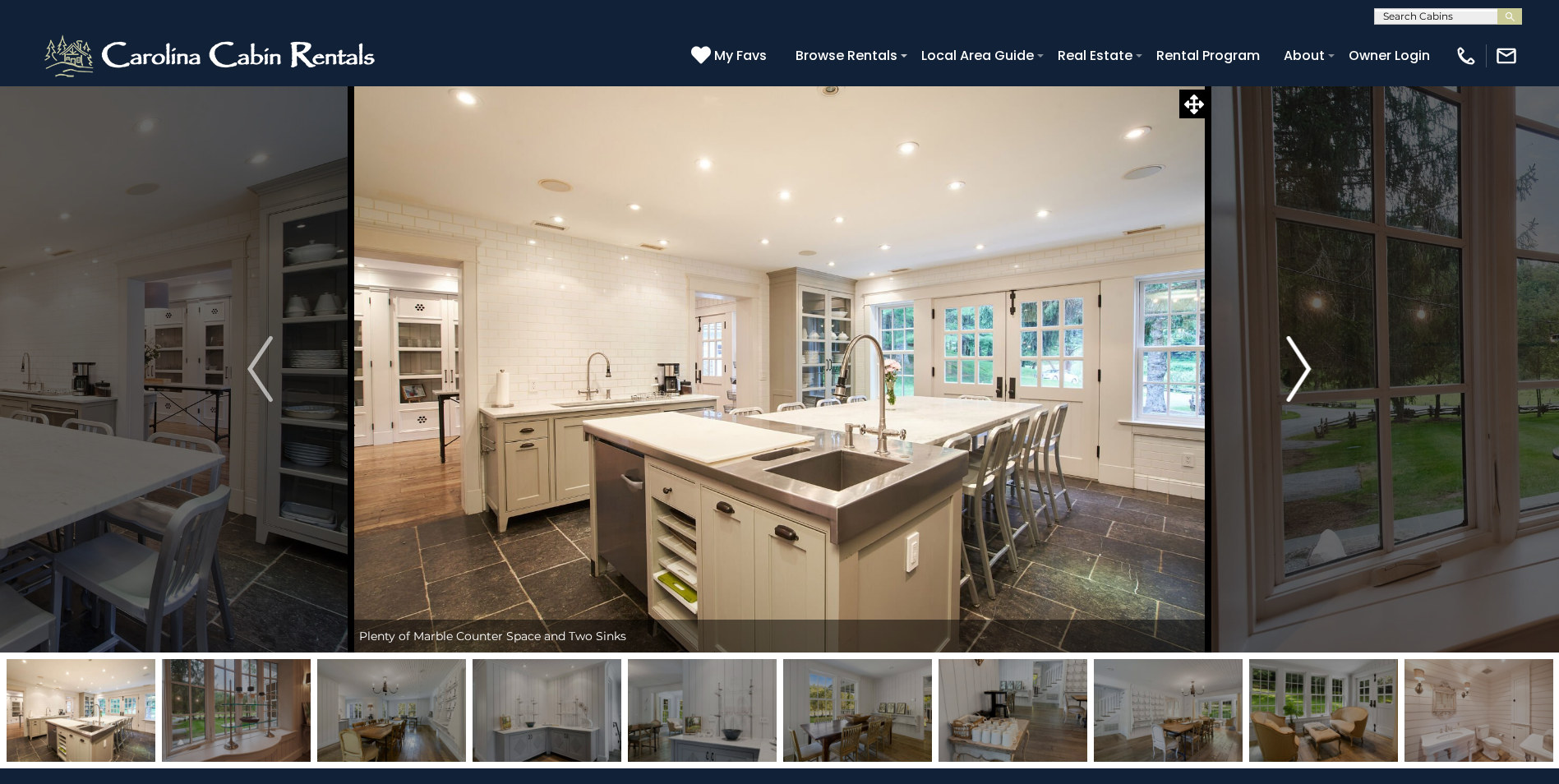
click at [1307, 367] on img "Next" at bounding box center [1298, 369] width 25 height 66
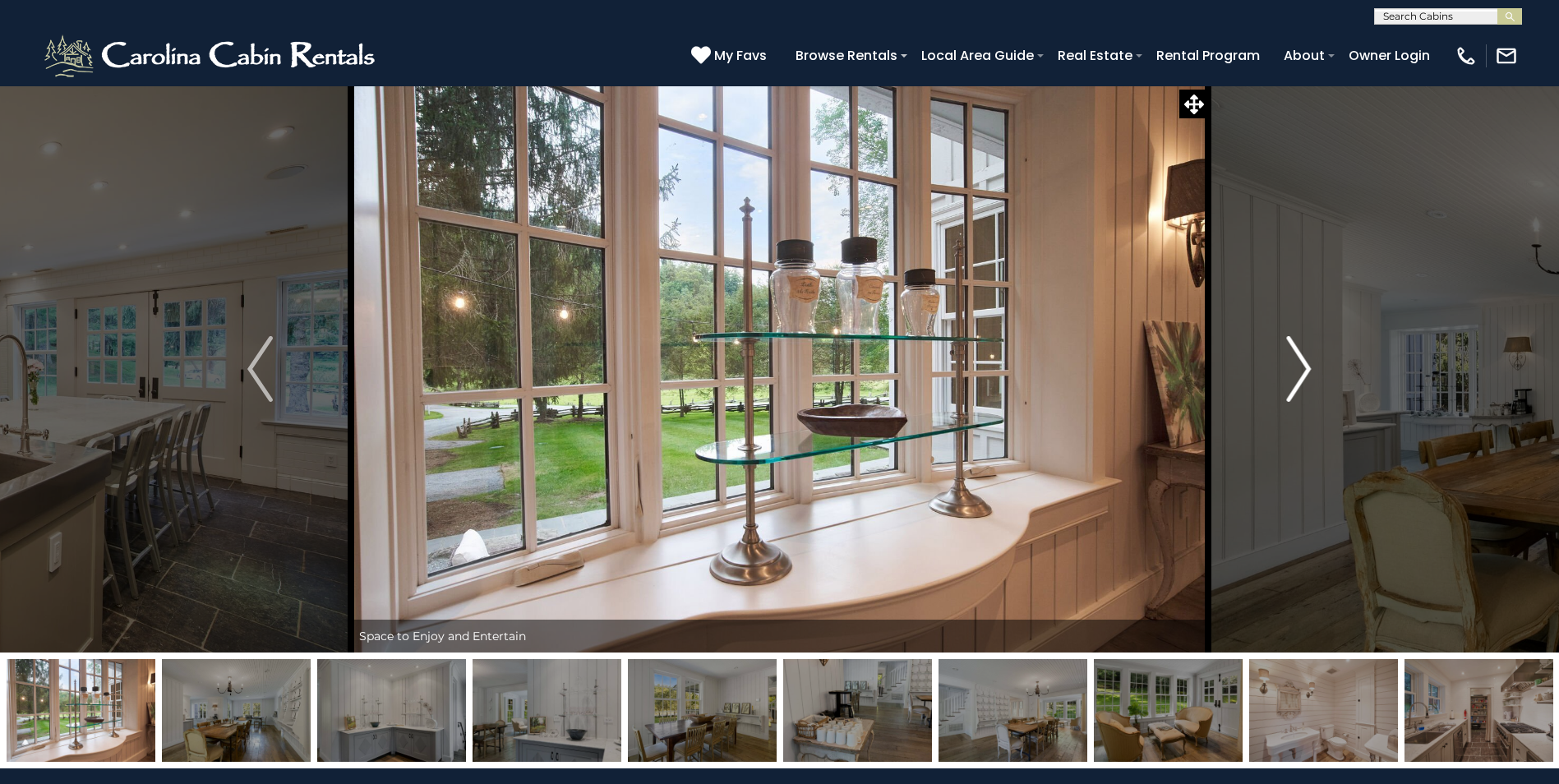
click at [1303, 358] on img "Next" at bounding box center [1298, 369] width 25 height 66
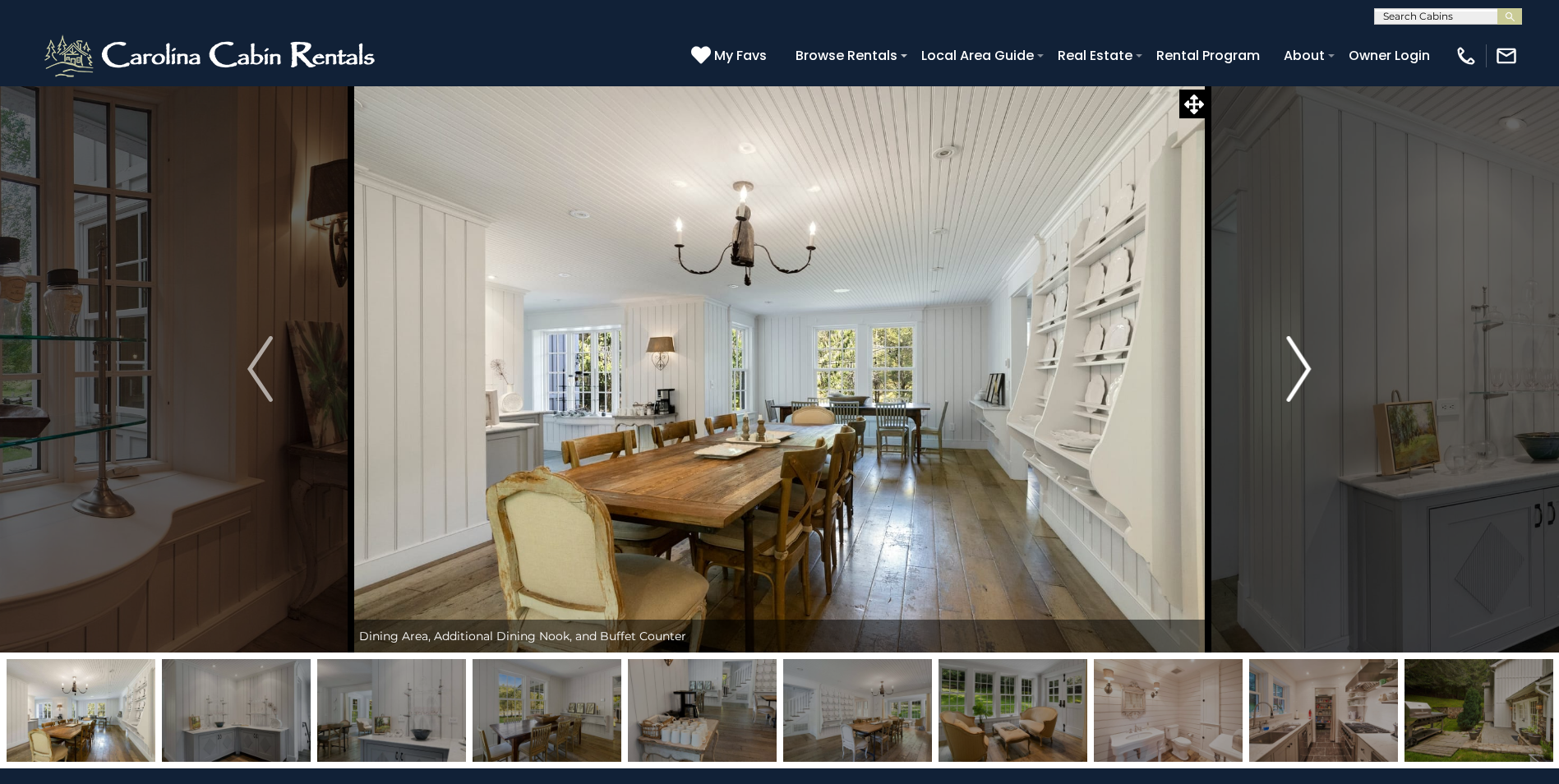
click at [1303, 361] on img "Next" at bounding box center [1298, 369] width 25 height 66
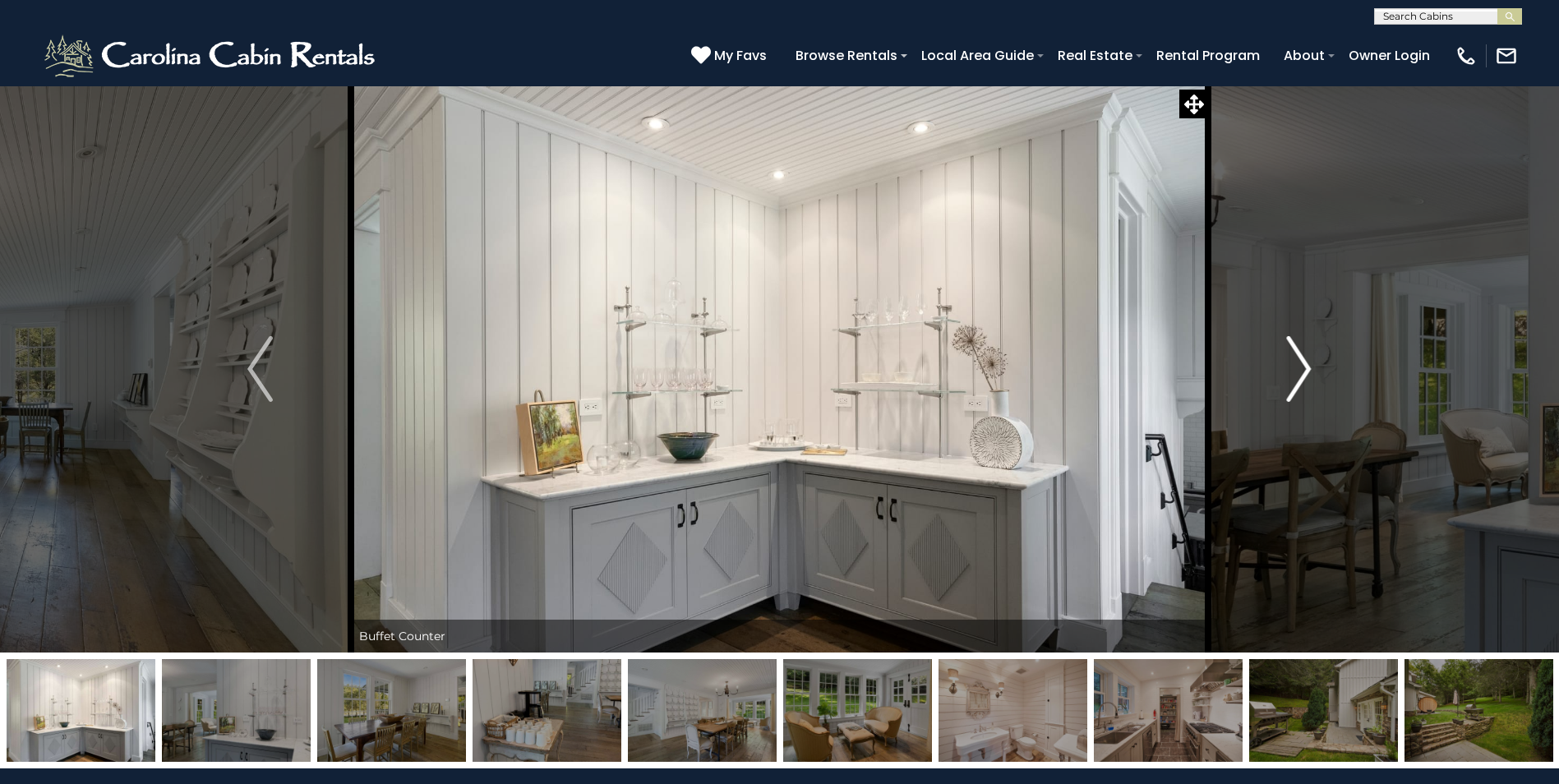
click at [1302, 359] on img "Next" at bounding box center [1298, 369] width 25 height 66
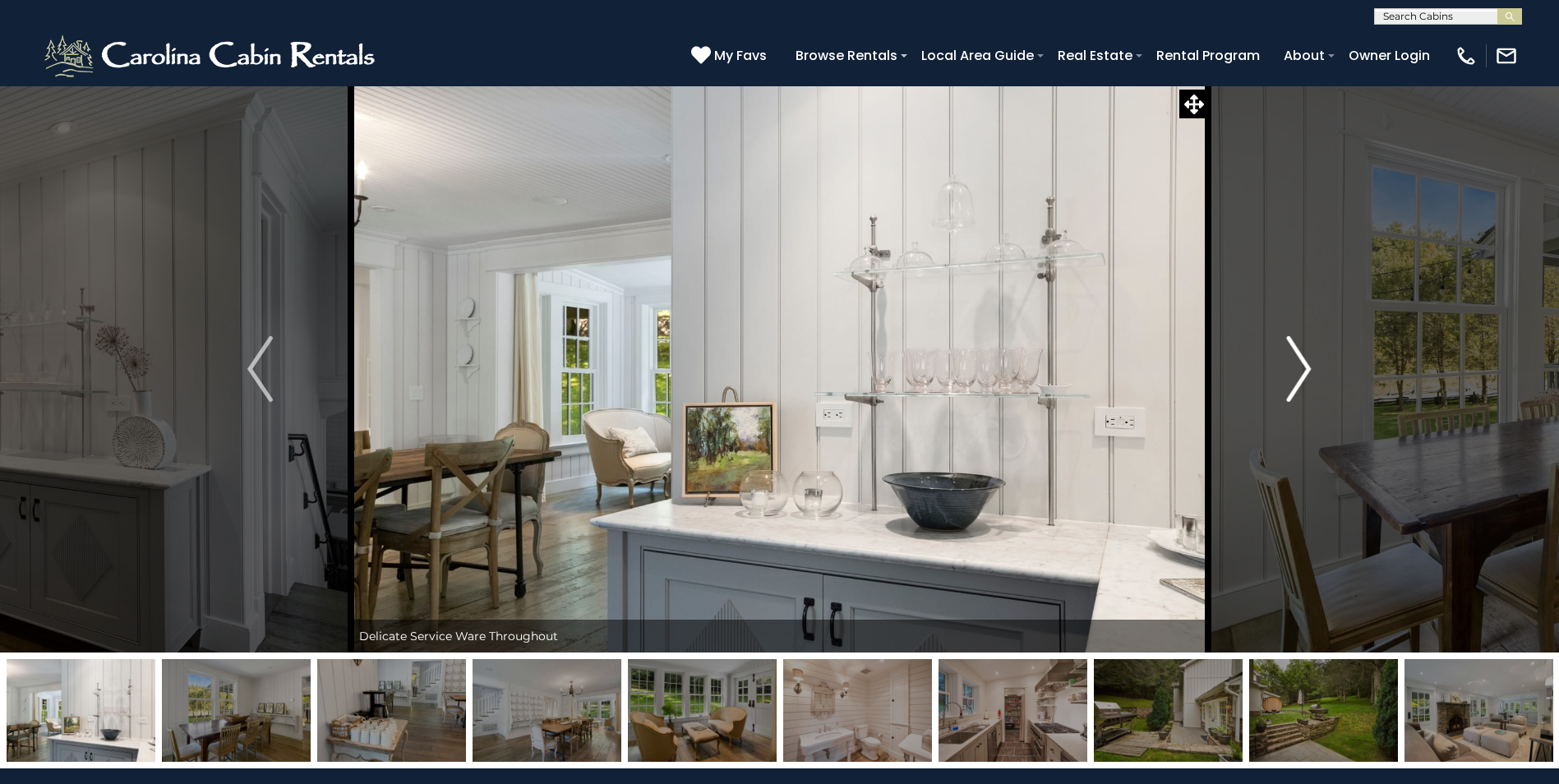
click at [1305, 366] on img "Next" at bounding box center [1298, 369] width 25 height 66
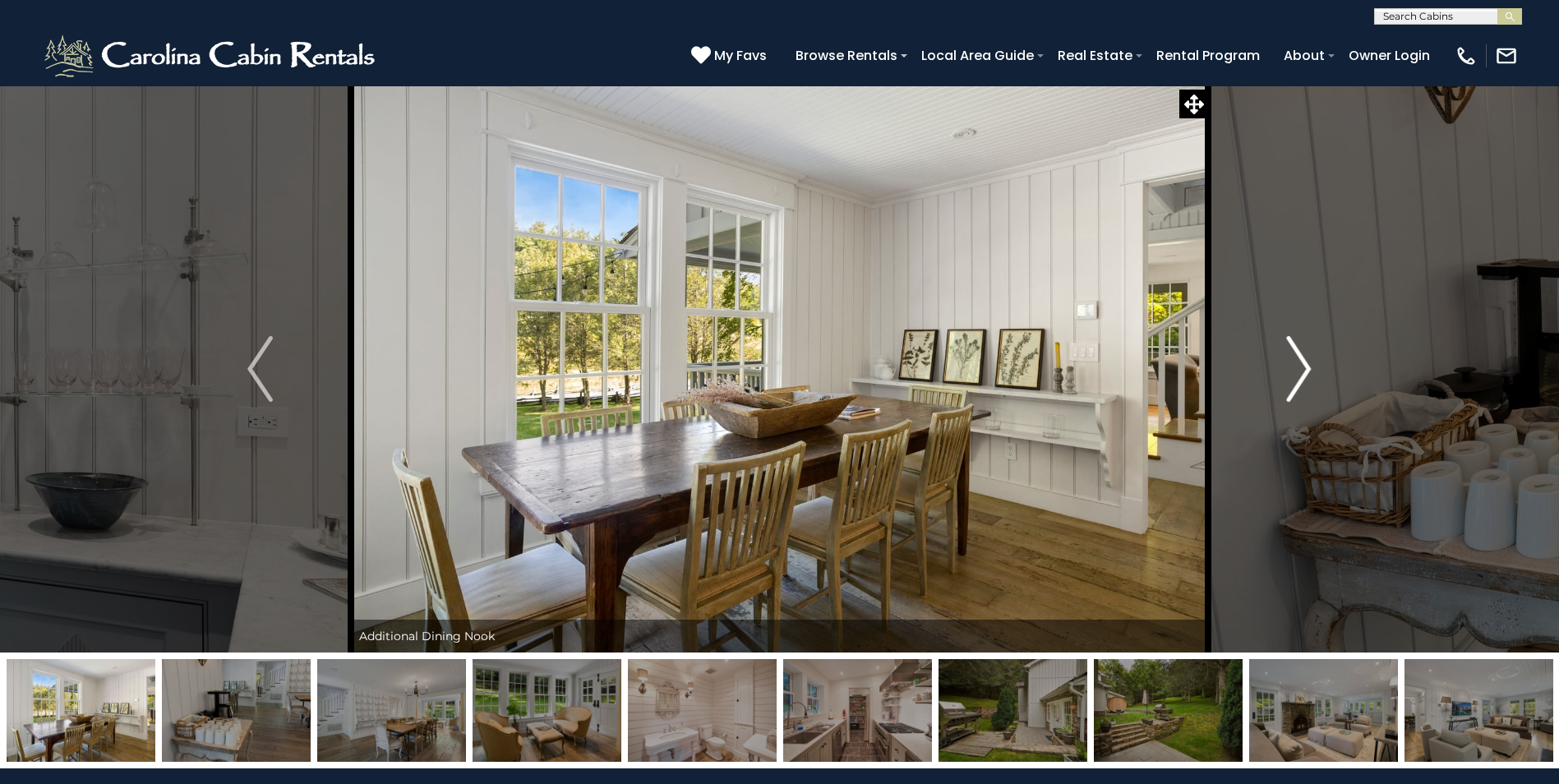
click at [1305, 364] on img "Next" at bounding box center [1298, 369] width 25 height 66
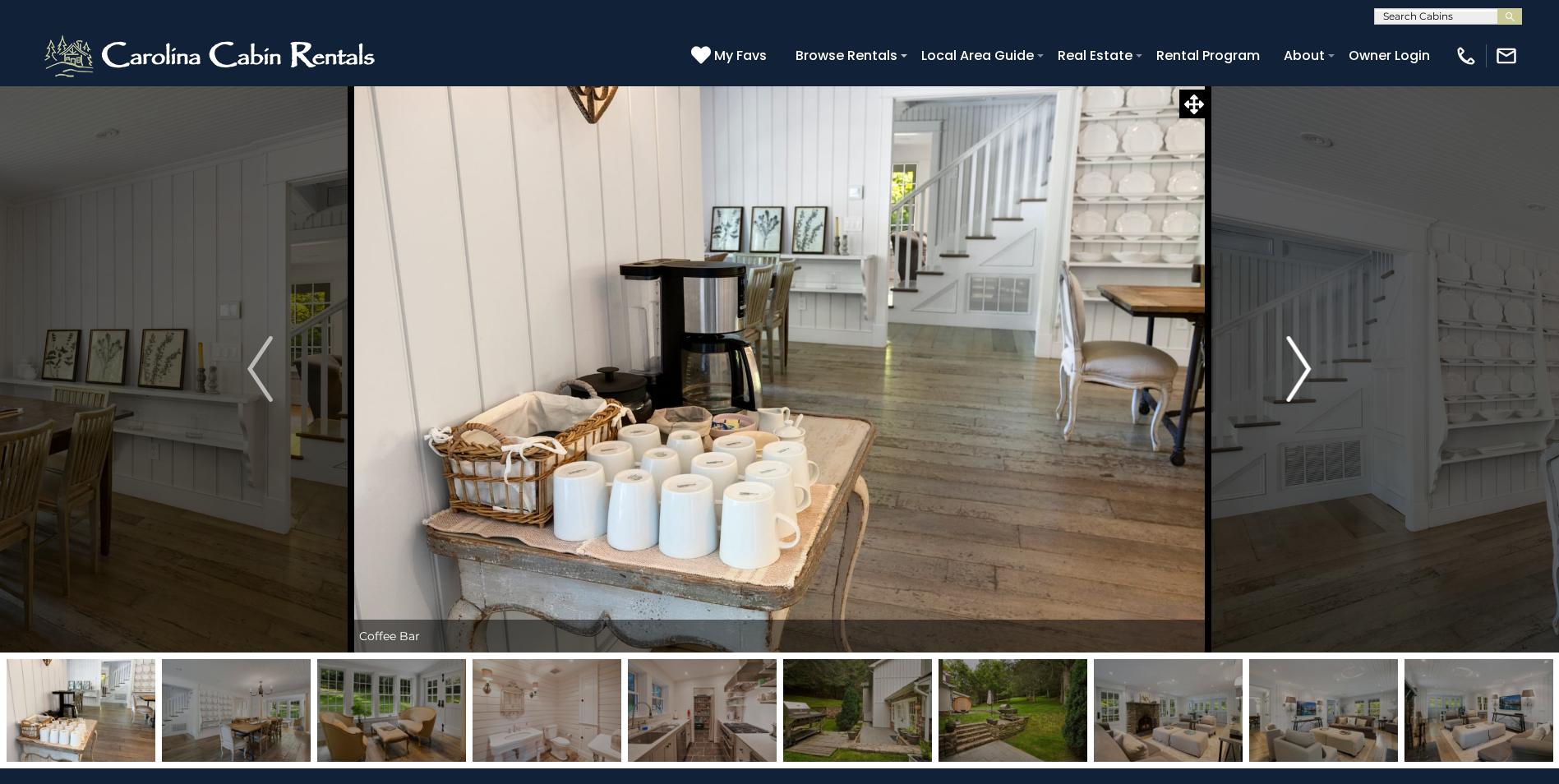
click at [1307, 361] on img "Next" at bounding box center [1298, 369] width 25 height 66
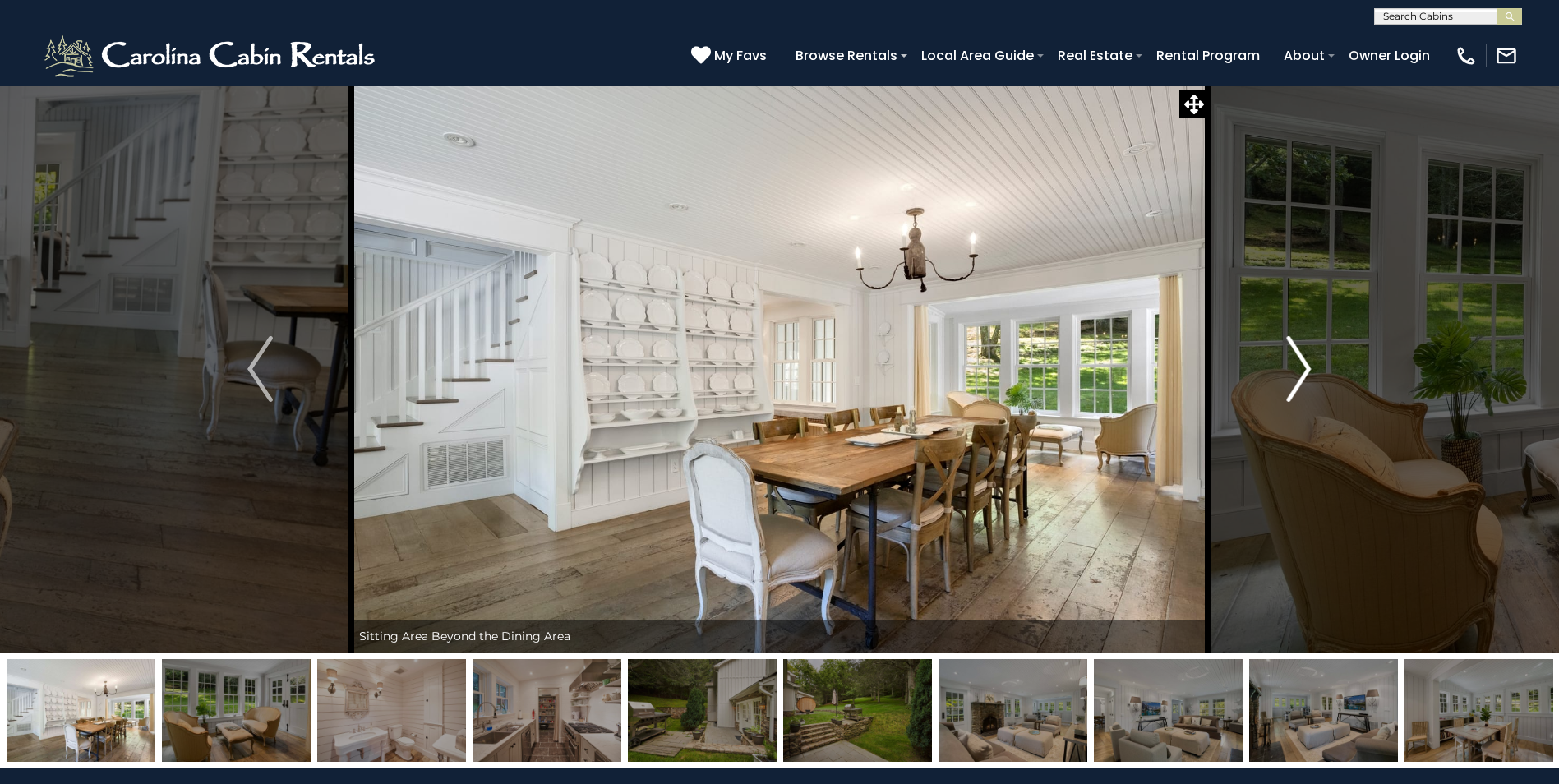
click at [1308, 361] on img "Next" at bounding box center [1298, 369] width 25 height 66
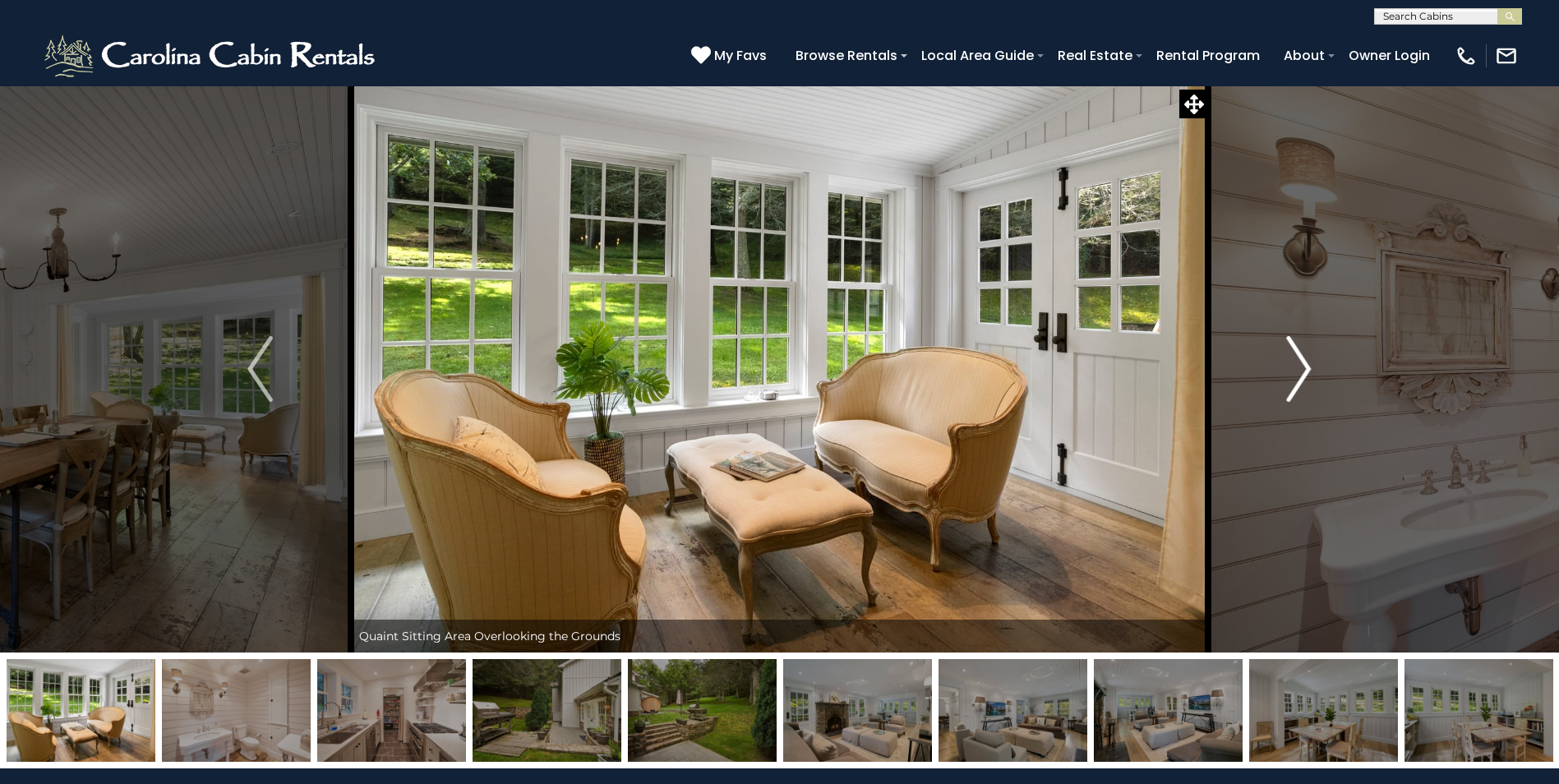
click at [1308, 361] on img "Next" at bounding box center [1298, 369] width 25 height 66
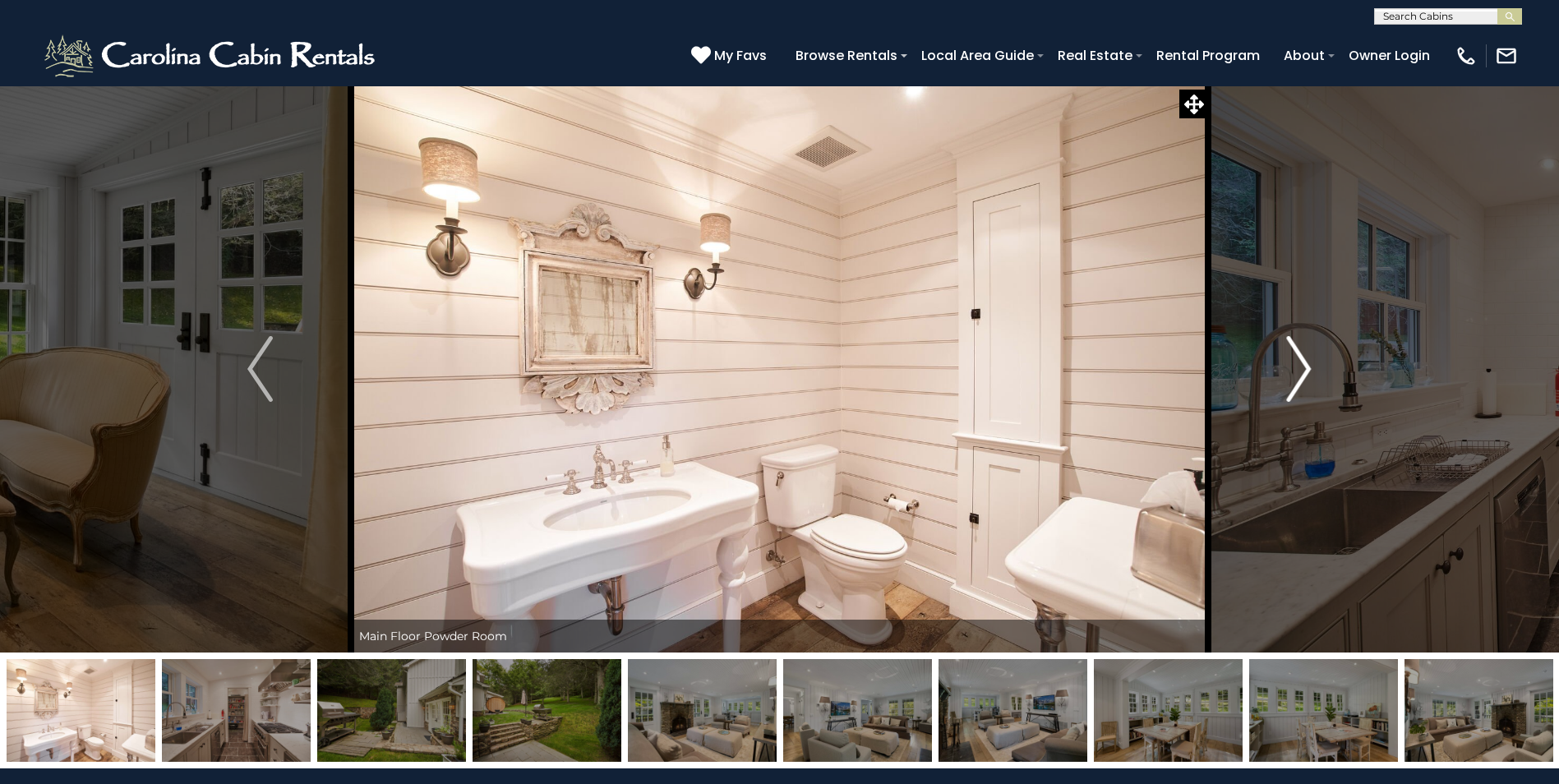
click at [1308, 361] on img "Next" at bounding box center [1298, 369] width 25 height 66
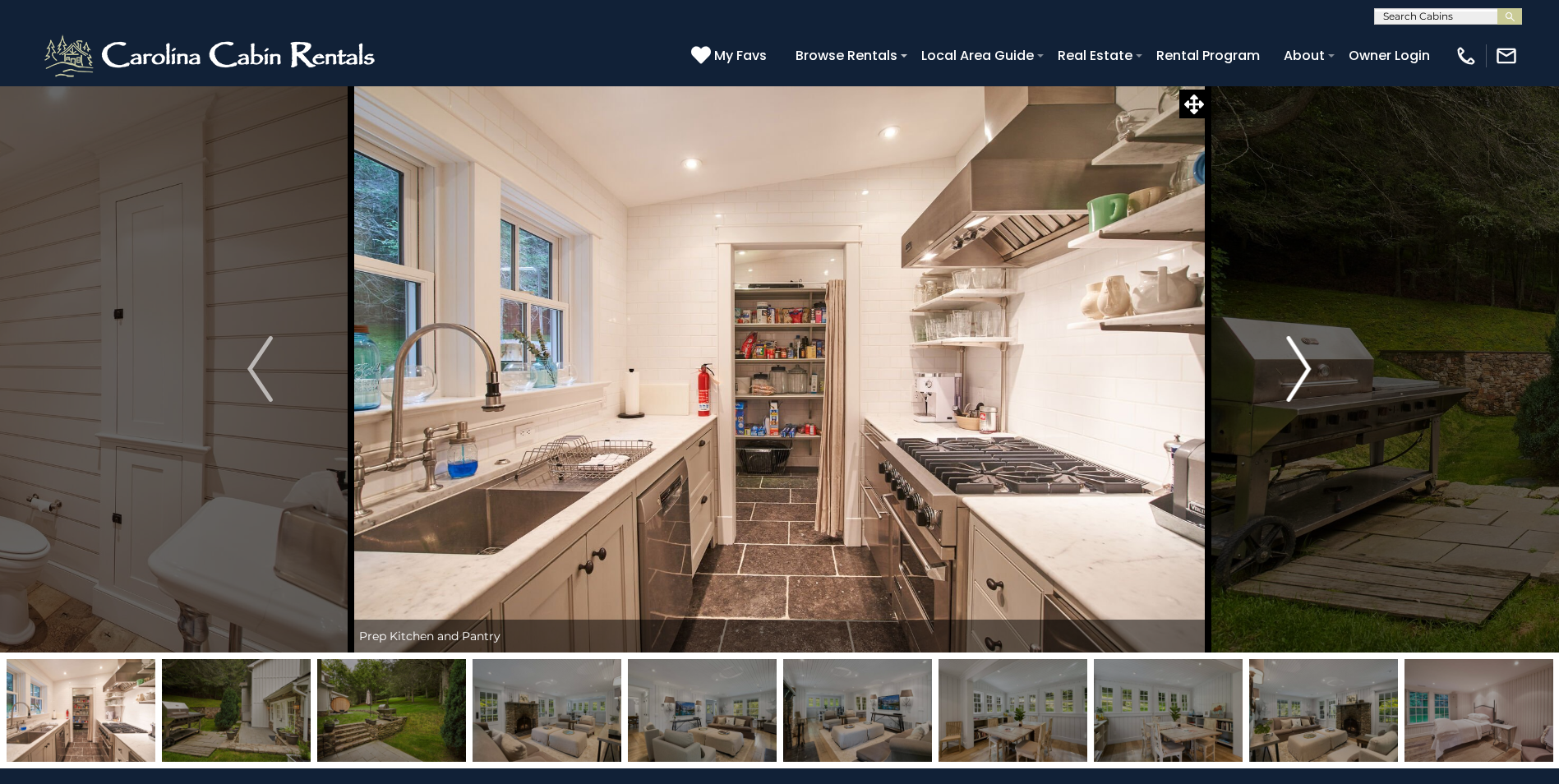
click at [1308, 361] on img "Next" at bounding box center [1298, 369] width 25 height 66
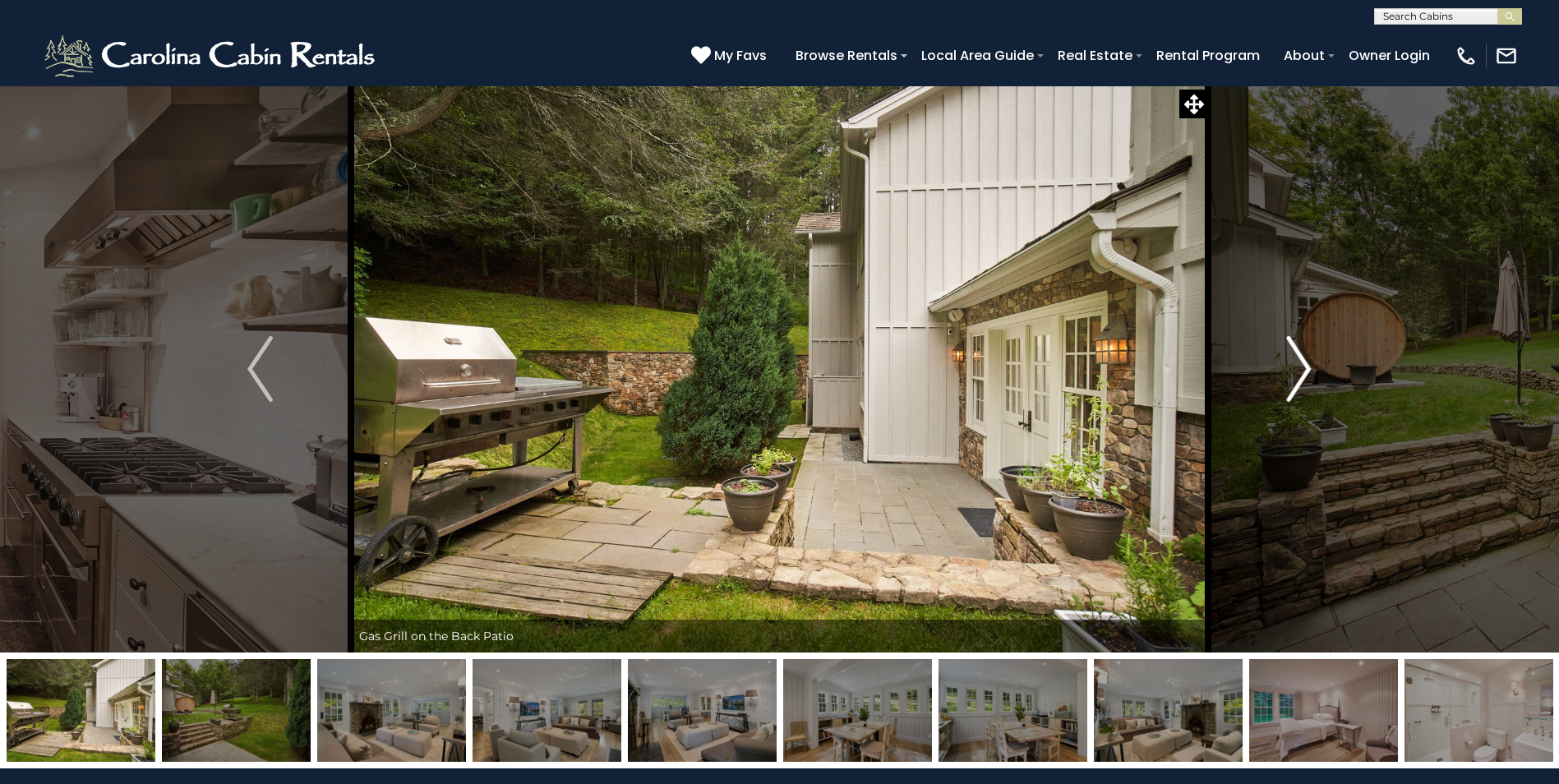
click at [1308, 361] on img "Next" at bounding box center [1298, 369] width 25 height 66
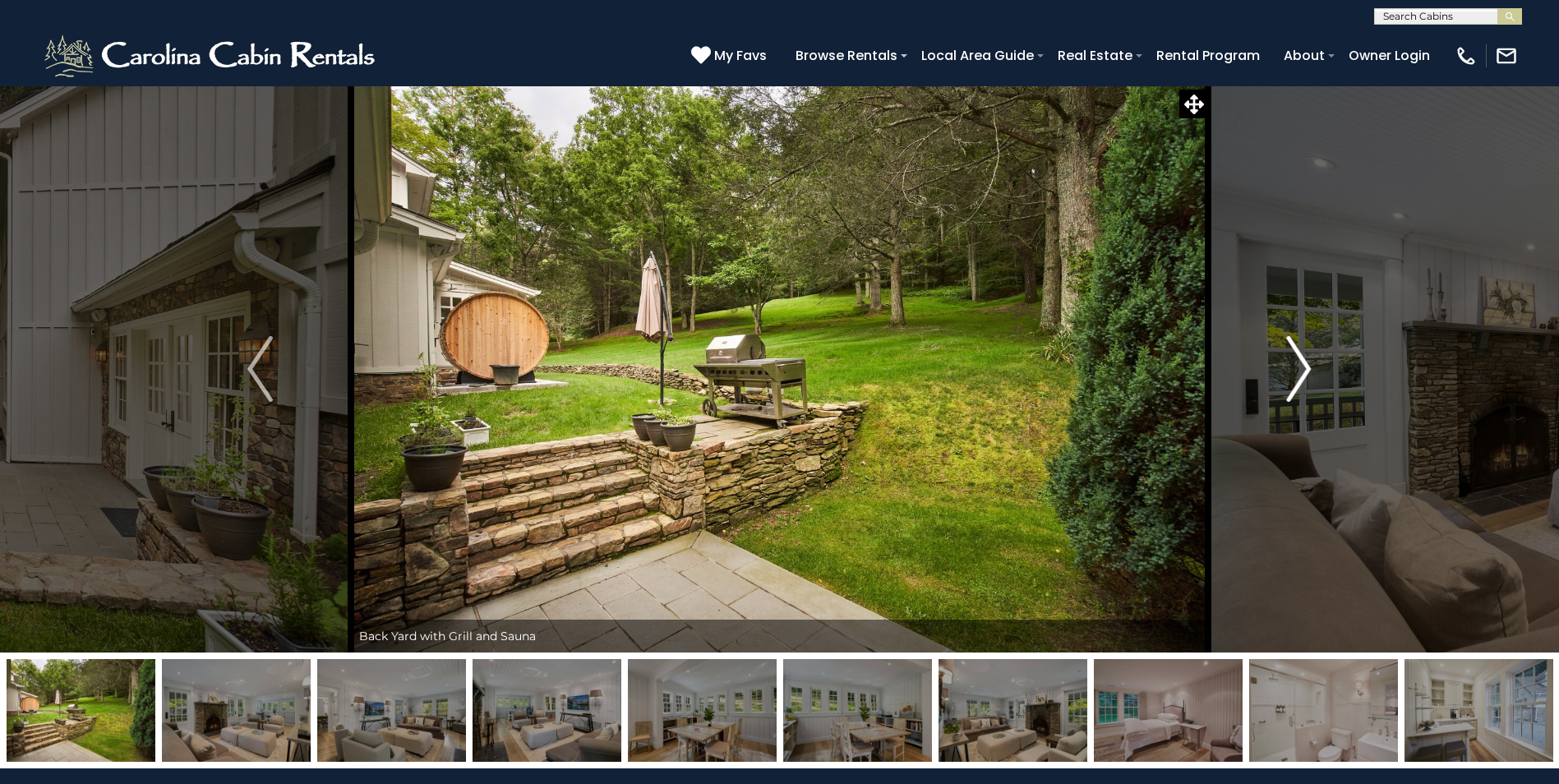
click at [1306, 370] on img "Next" at bounding box center [1298, 369] width 25 height 66
